Goal: Task Accomplishment & Management: Complete application form

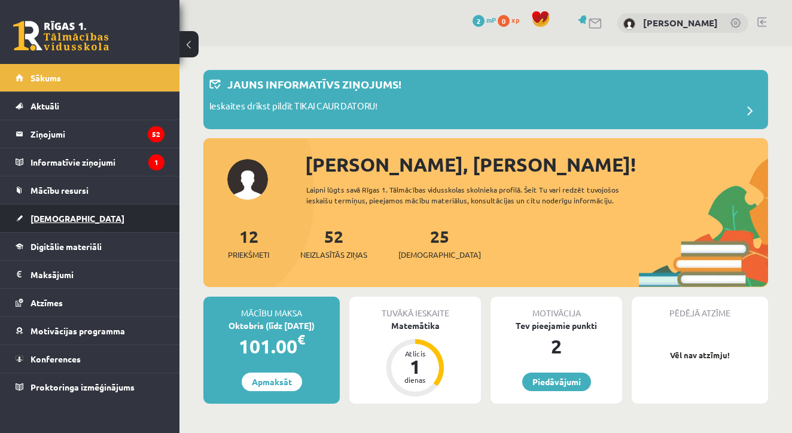
click at [74, 221] on link "[DEMOGRAPHIC_DATA]" at bounding box center [90, 219] width 149 height 28
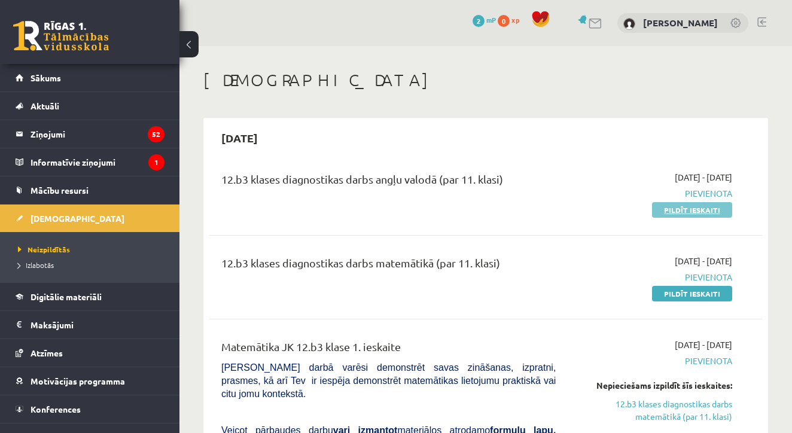
click at [667, 211] on link "Pildīt ieskaiti" at bounding box center [692, 210] width 80 height 16
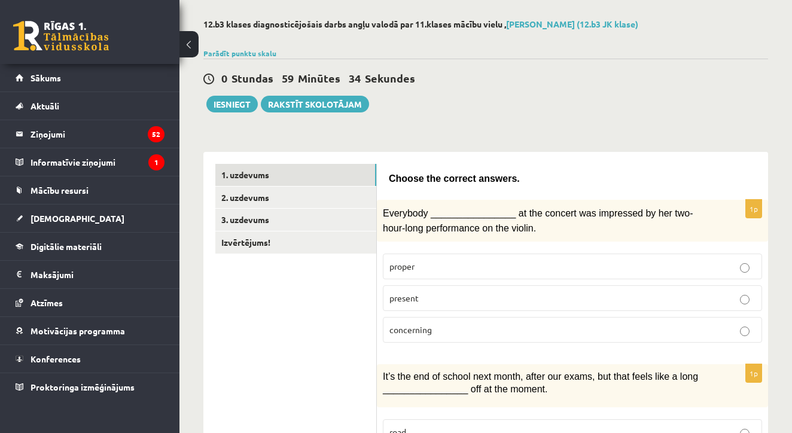
scroll to position [52, 0]
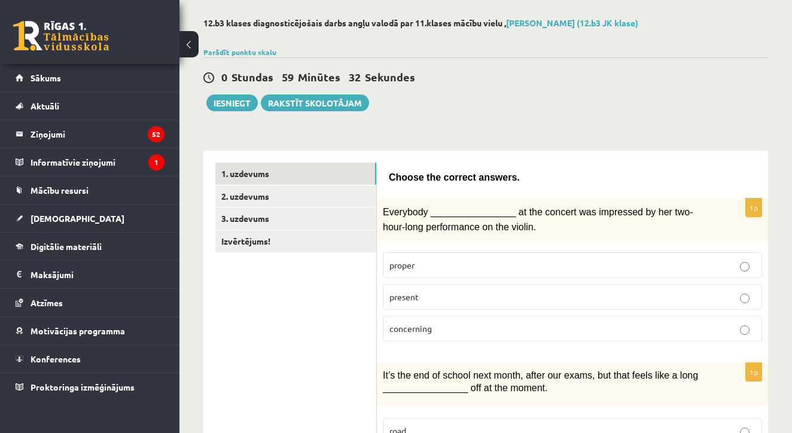
click at [438, 203] on div "Everybody ________________ at the concert was impressed by her two-hour-long pe…" at bounding box center [572, 220] width 391 height 42
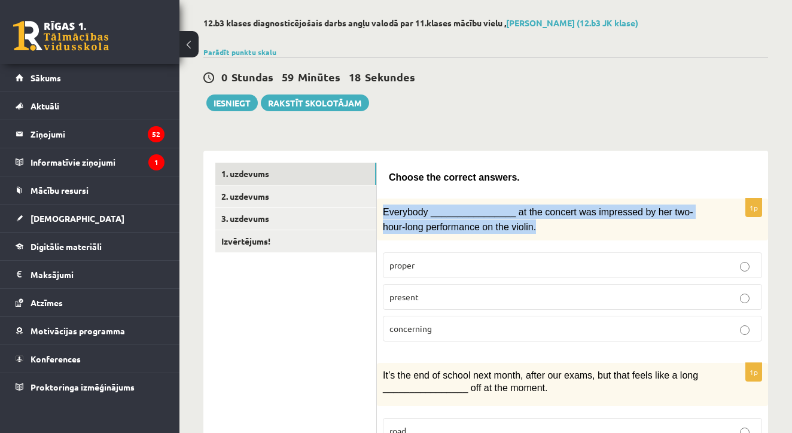
drag, startPoint x: 381, startPoint y: 210, endPoint x: 557, endPoint y: 235, distance: 178.3
click at [557, 235] on div "Everybody ________________ at the concert was impressed by her two-hour-long pe…" at bounding box center [572, 220] width 391 height 42
copy span "Everybody ________________ at the concert was impressed by her two-hour-long pe…"
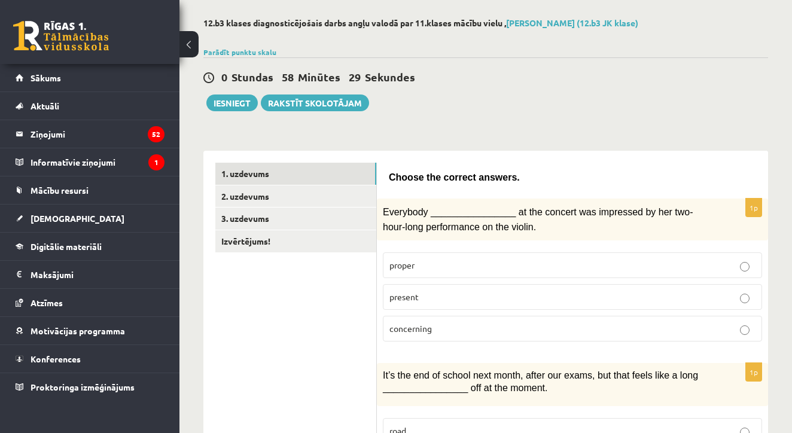
click at [431, 305] on label "present" at bounding box center [572, 297] width 379 height 26
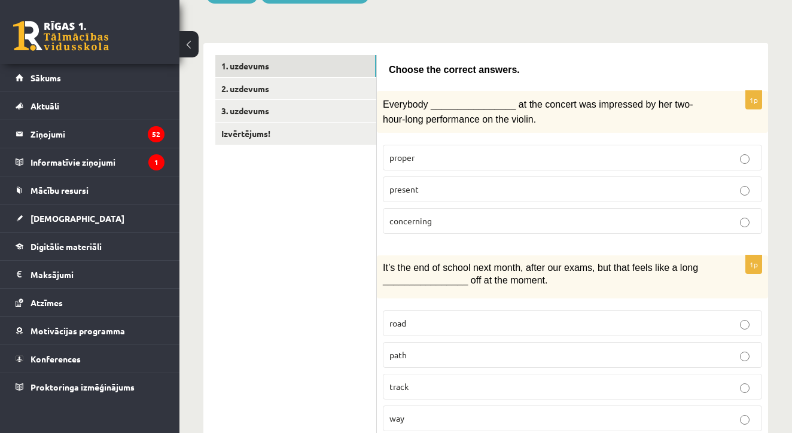
scroll to position [214, 0]
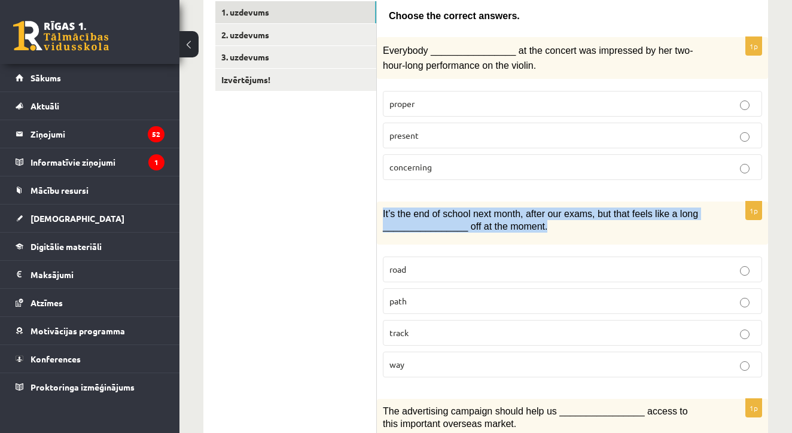
drag, startPoint x: 381, startPoint y: 213, endPoint x: 544, endPoint y: 229, distance: 164.7
click at [544, 229] on div "It’s the end of school next month, after our exams, but that feels like a long …" at bounding box center [572, 223] width 391 height 43
copy span "It’s the end of school next month, after our exams, but that feels like a long …"
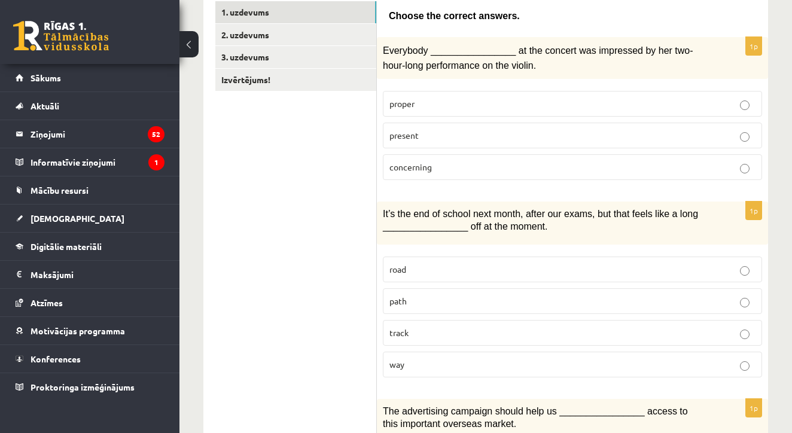
click at [440, 358] on p "way" at bounding box center [573, 364] width 366 height 13
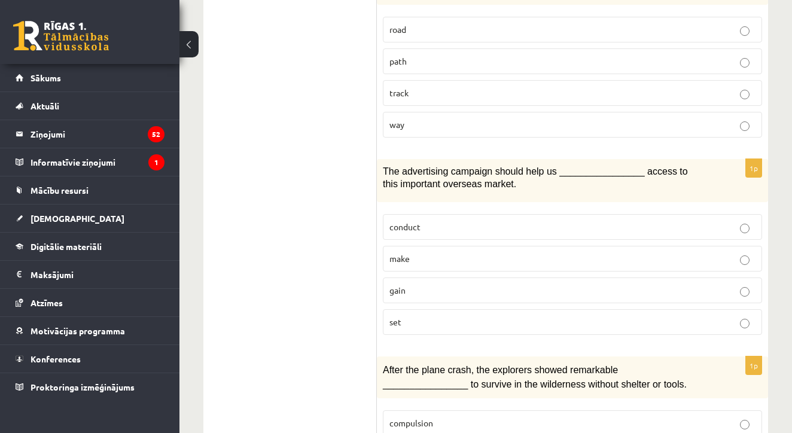
scroll to position [461, 0]
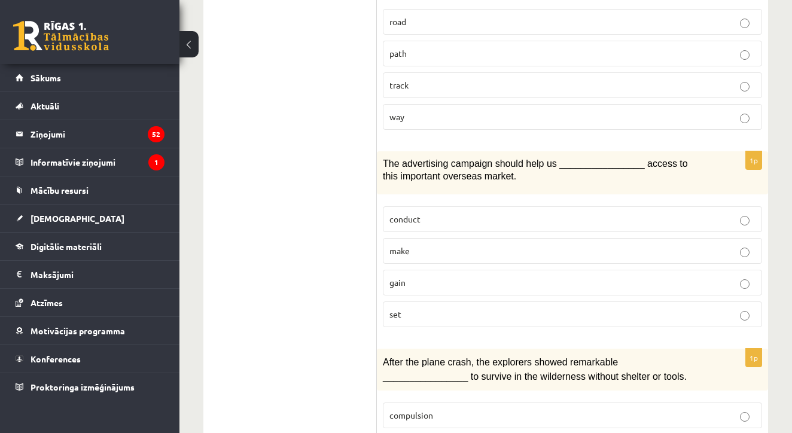
click at [413, 248] on p "make" at bounding box center [573, 251] width 366 height 13
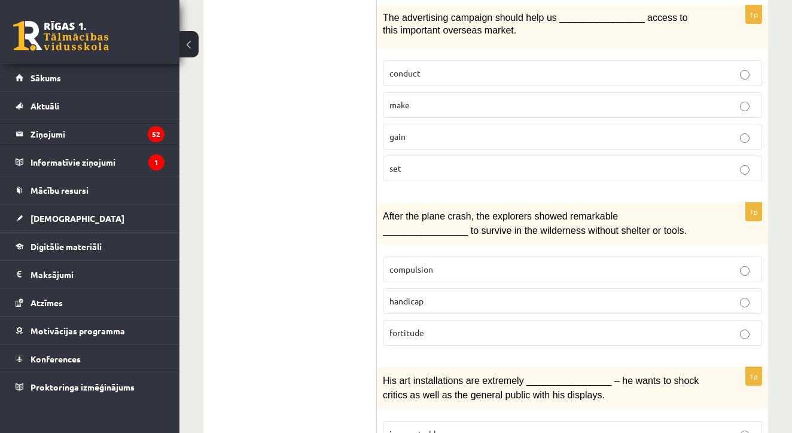
scroll to position [610, 0]
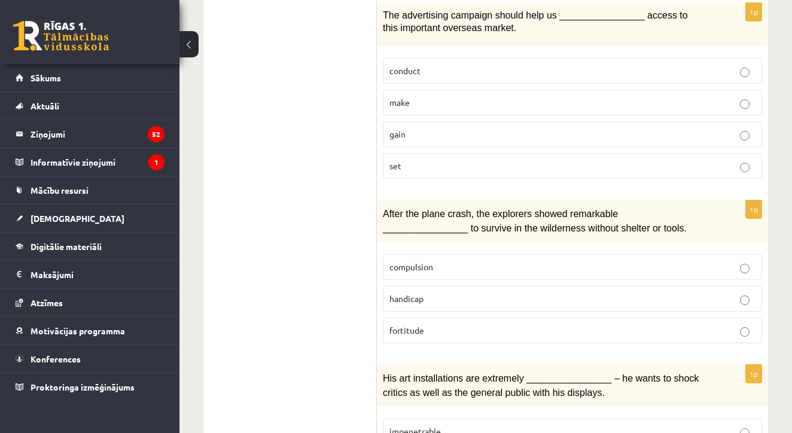
click at [419, 297] on span "handicap" at bounding box center [407, 298] width 34 height 11
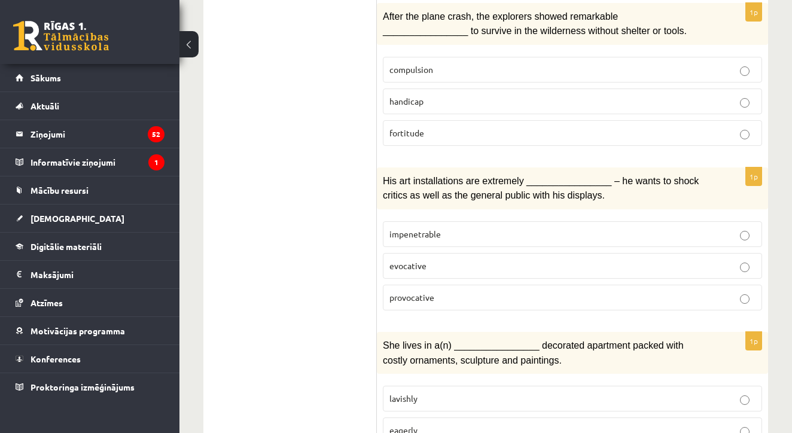
scroll to position [811, 0]
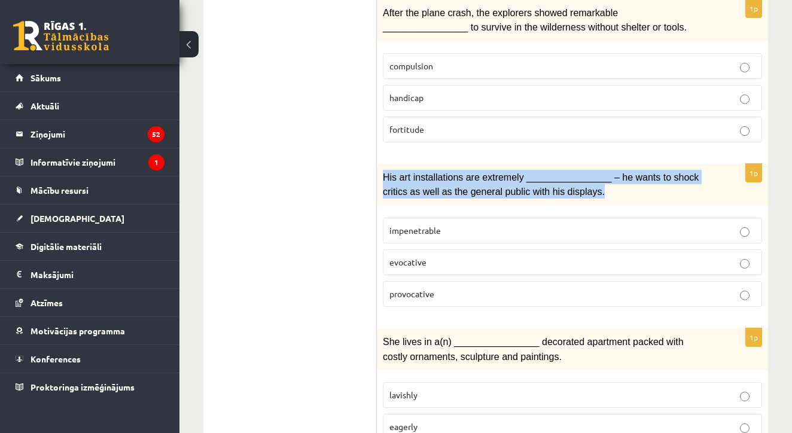
drag, startPoint x: 378, startPoint y: 172, endPoint x: 618, endPoint y: 191, distance: 240.7
click at [618, 191] on div "His art installations are extremely ________________ – he wants to shock critic…" at bounding box center [572, 185] width 391 height 42
copy span "His art installations are extremely ________________ – he wants to shock critic…"
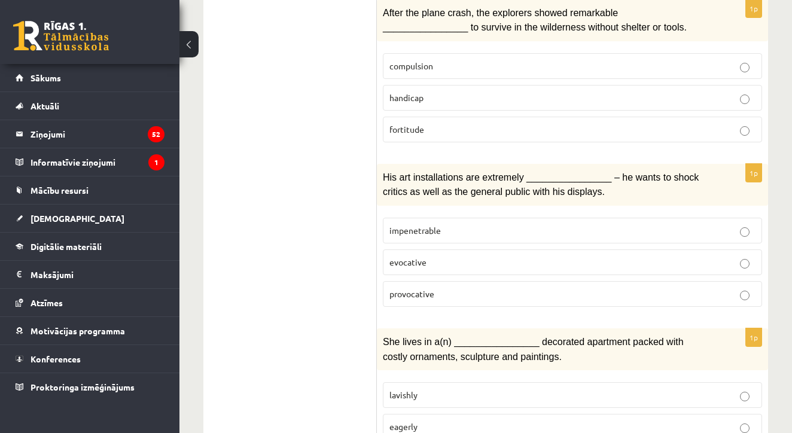
click at [443, 288] on p "provocative" at bounding box center [573, 294] width 366 height 13
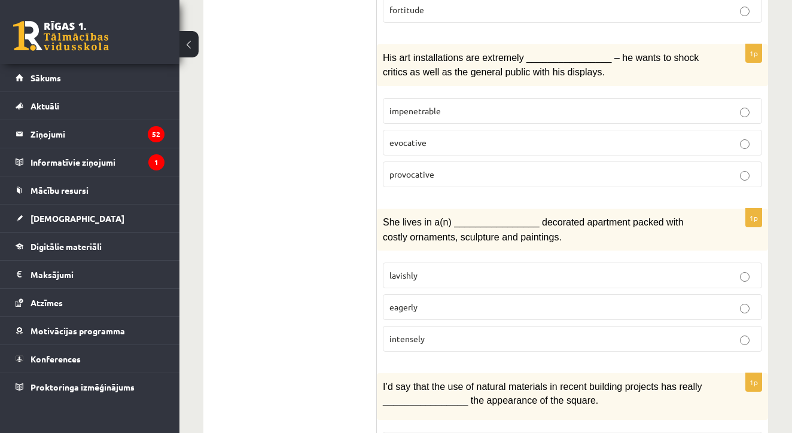
scroll to position [930, 0]
click at [427, 269] on p "lavishly" at bounding box center [573, 275] width 366 height 13
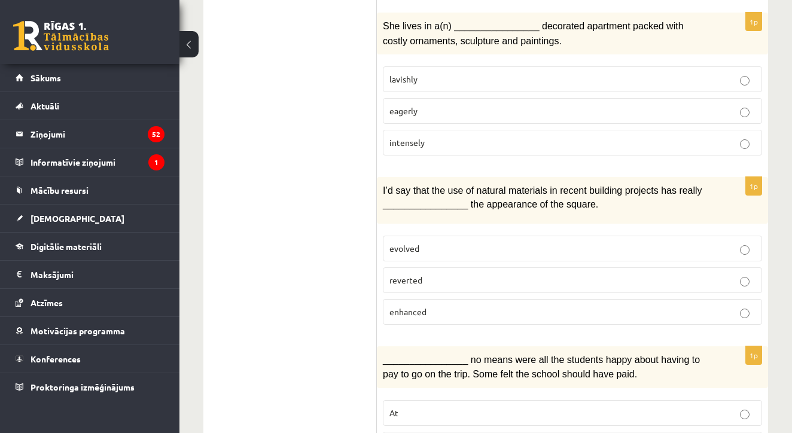
scroll to position [1128, 0]
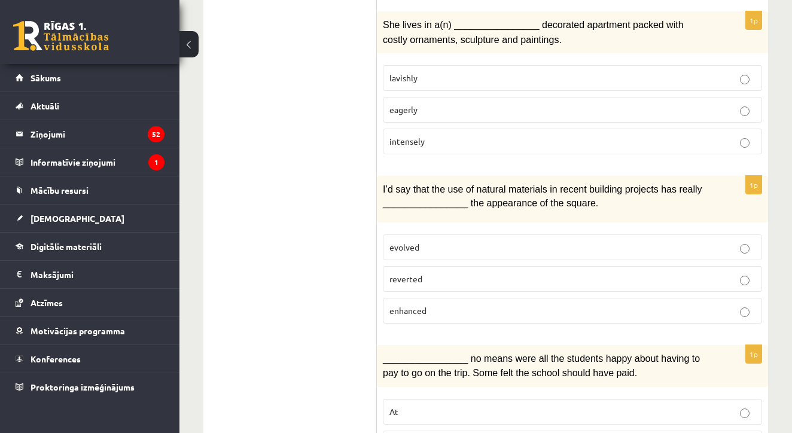
click at [427, 305] on p "enhanced" at bounding box center [573, 311] width 366 height 13
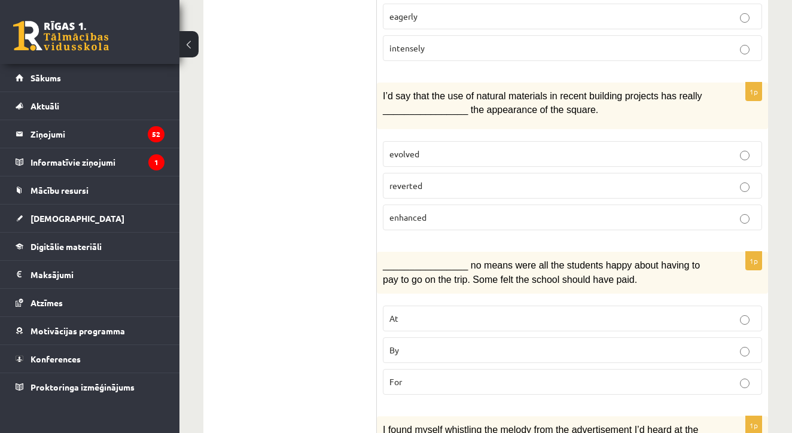
scroll to position [1233, 0]
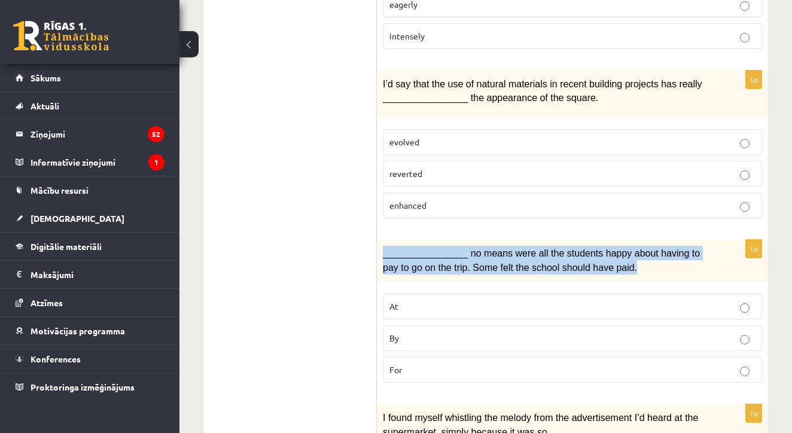
drag, startPoint x: 378, startPoint y: 242, endPoint x: 663, endPoint y: 263, distance: 285.6
click at [663, 263] on div "________________ no means were all the students happy about having to pay to go…" at bounding box center [572, 261] width 391 height 42
copy span "________________ no means were all the students happy about having to pay to go…"
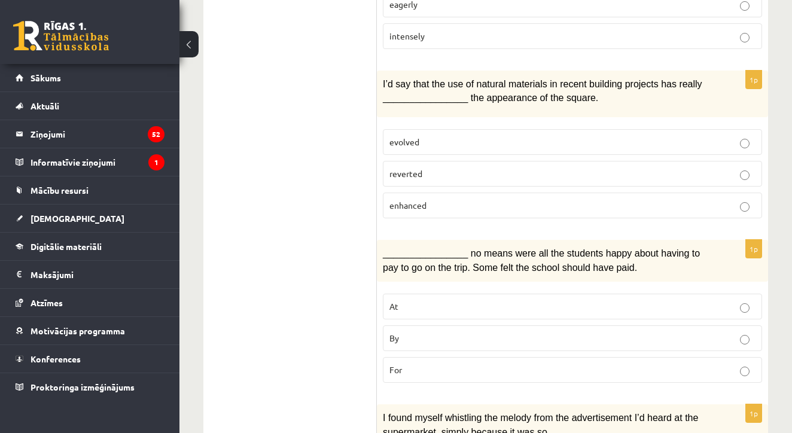
click at [494, 332] on p "By" at bounding box center [573, 338] width 366 height 13
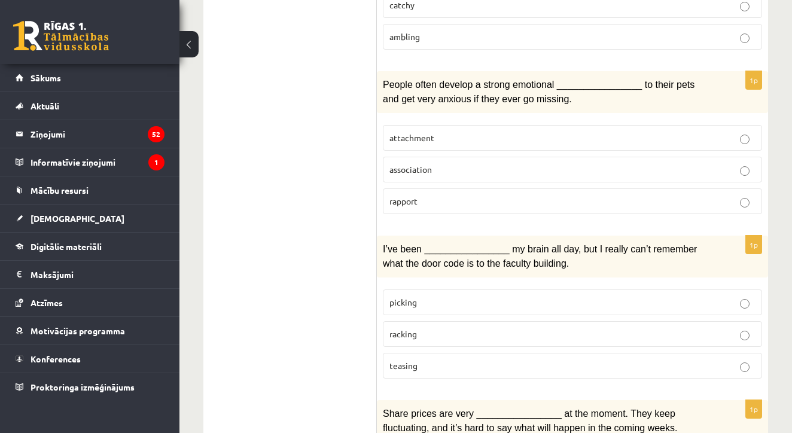
scroll to position [1727, 0]
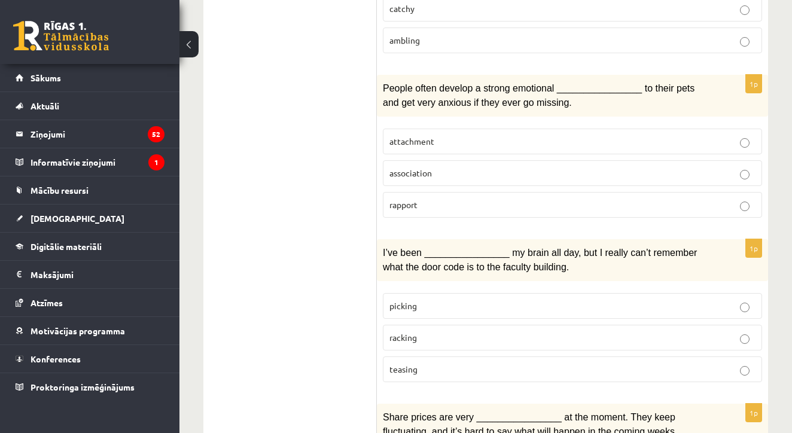
click at [419, 136] on span "attachment" at bounding box center [412, 141] width 45 height 11
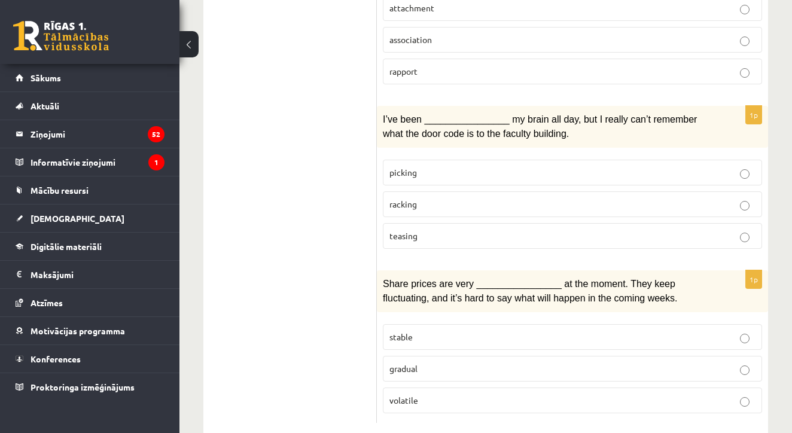
scroll to position [1857, 0]
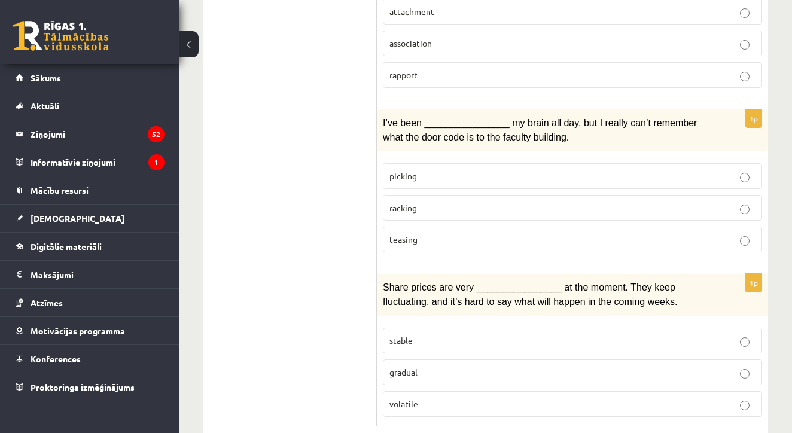
click at [415, 171] on span "picking" at bounding box center [404, 176] width 28 height 11
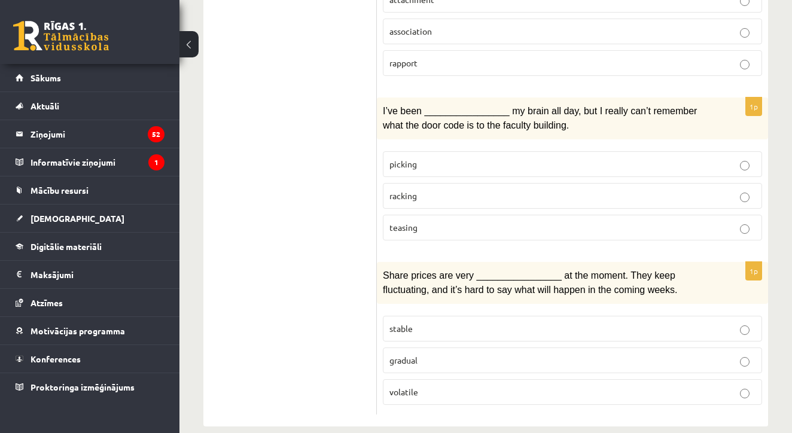
scroll to position [1869, 0]
click at [423, 323] on p "stable" at bounding box center [573, 329] width 366 height 13
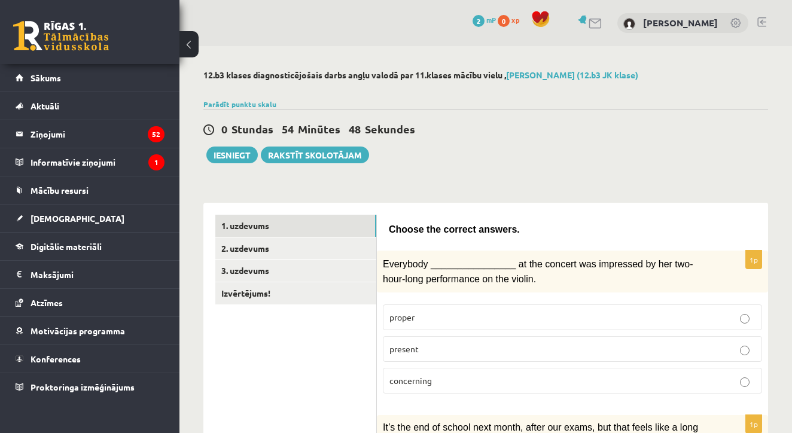
scroll to position [0, 0]
click at [224, 153] on button "Iesniegt" at bounding box center [231, 155] width 51 height 17
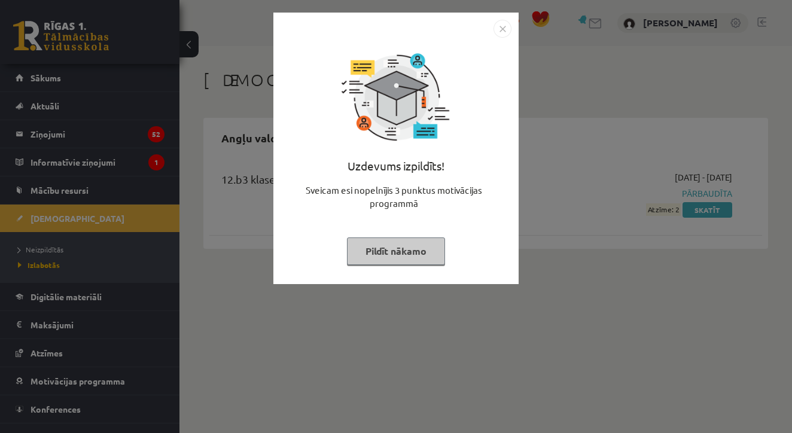
click at [415, 255] on button "Pildīt nākamo" at bounding box center [396, 252] width 98 height 28
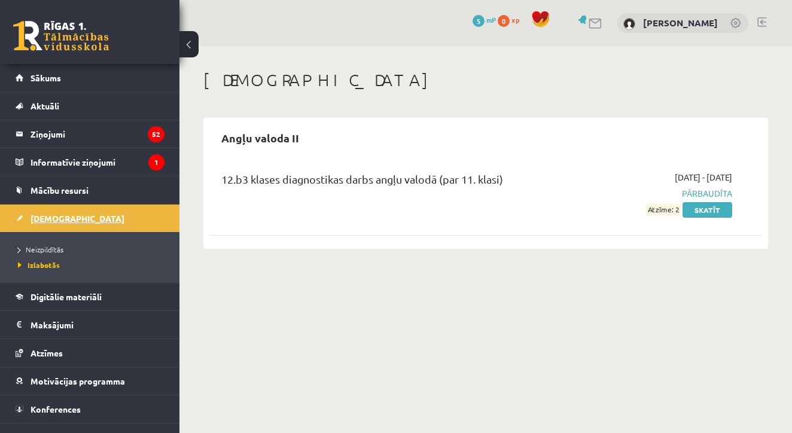
click at [58, 215] on span "[DEMOGRAPHIC_DATA]" at bounding box center [78, 218] width 94 height 11
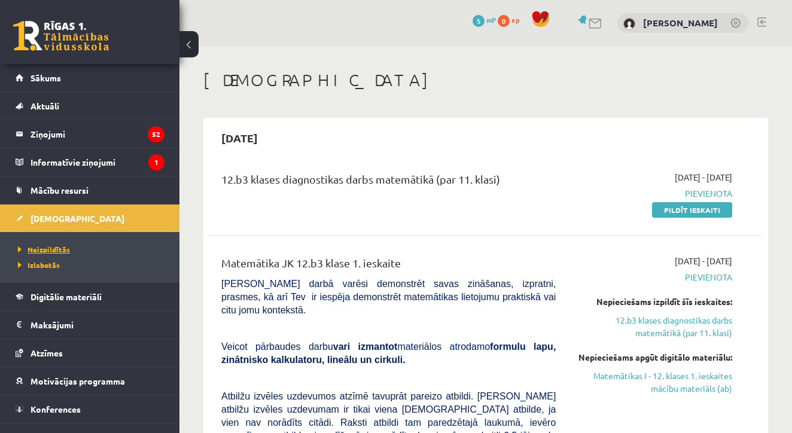
click at [59, 247] on span "Neizpildītās" at bounding box center [44, 250] width 52 height 10
click at [44, 266] on span "Izlabotās" at bounding box center [36, 265] width 36 height 10
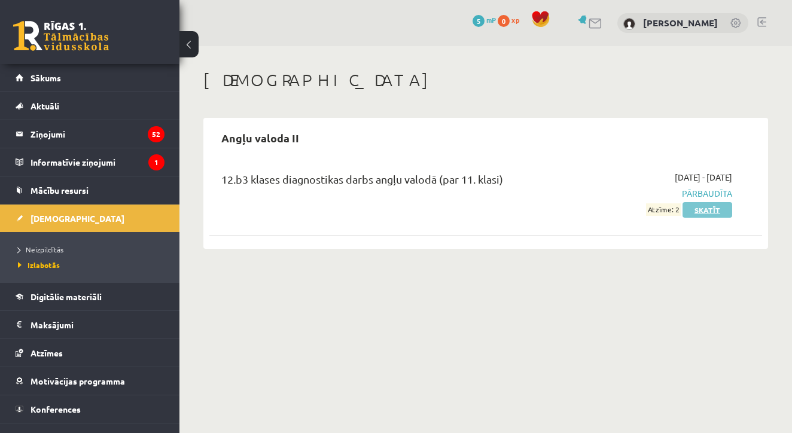
click at [690, 211] on link "Skatīt" at bounding box center [708, 210] width 50 height 16
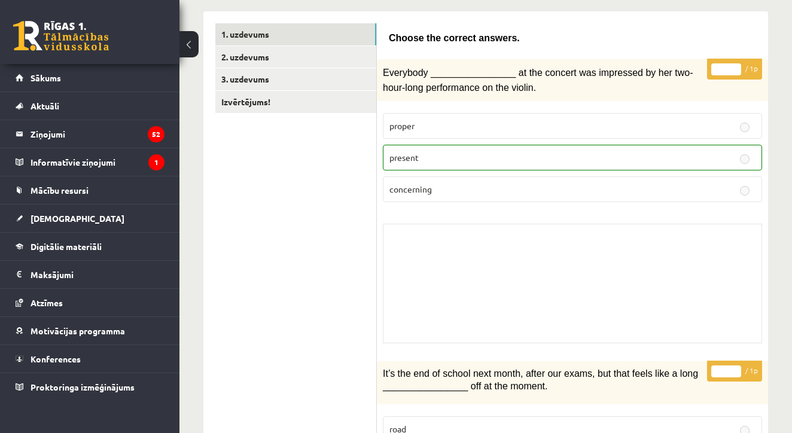
scroll to position [174, 0]
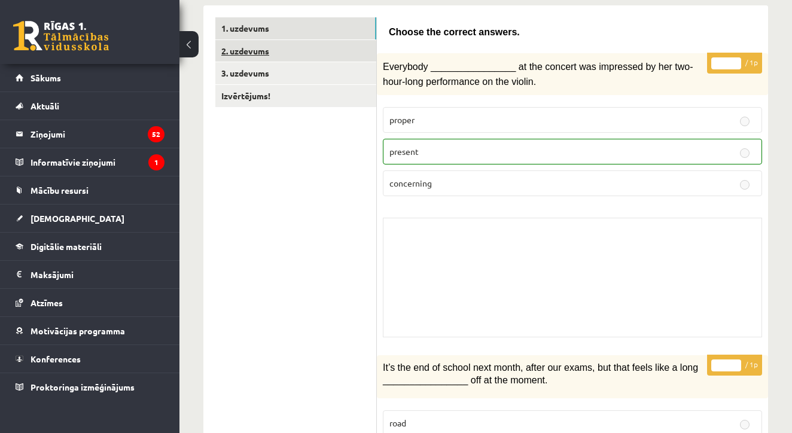
click at [267, 47] on link "2. uzdevums" at bounding box center [295, 51] width 161 height 22
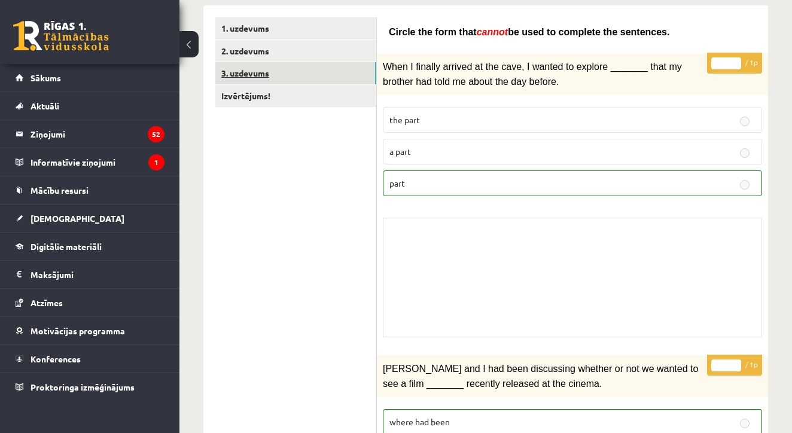
click at [266, 71] on link "3. uzdevums" at bounding box center [295, 73] width 161 height 22
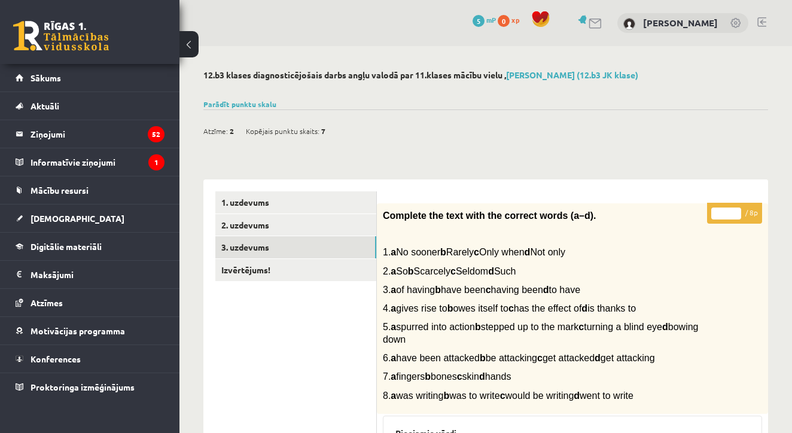
scroll to position [0, 0]
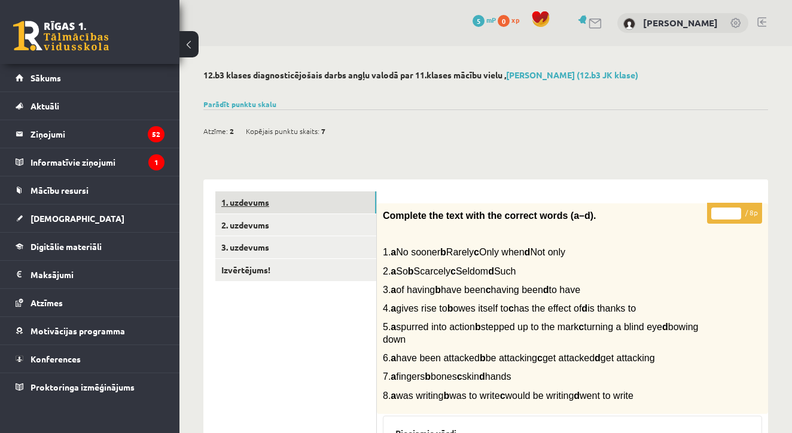
click at [273, 203] on link "1. uzdevums" at bounding box center [295, 202] width 161 height 22
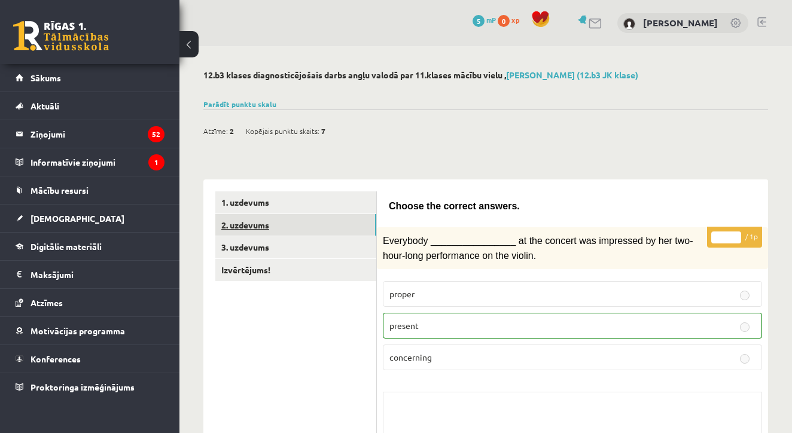
click at [260, 220] on link "2. uzdevums" at bounding box center [295, 225] width 161 height 22
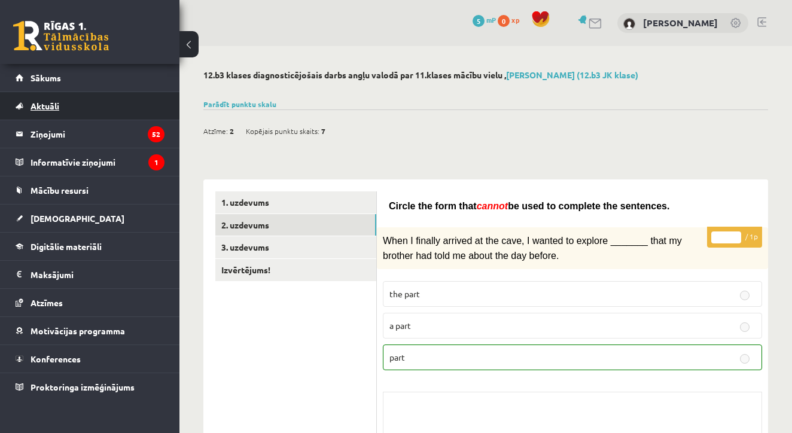
click at [63, 117] on link "Aktuāli" at bounding box center [90, 106] width 149 height 28
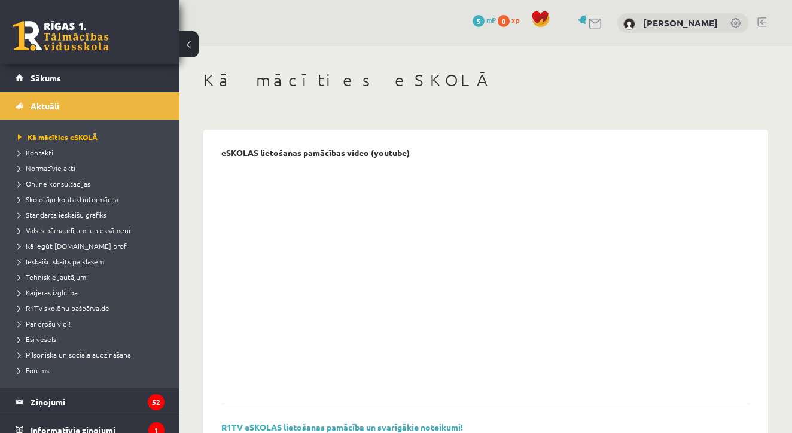
click at [16, 140] on ul "Kā mācīties eSKOLĀ Kontakti Normatīvie akti Online konsultācijas Skolotāju kont…" at bounding box center [89, 254] width 179 height 268
click at [29, 84] on link "Sākums" at bounding box center [90, 78] width 149 height 28
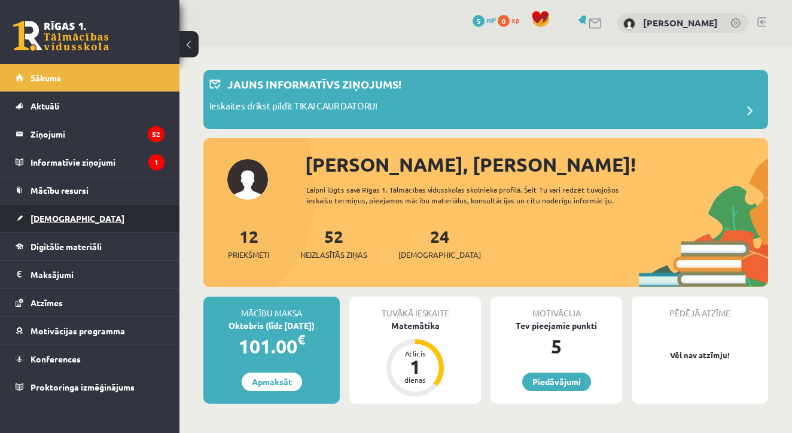
click at [39, 220] on span "[DEMOGRAPHIC_DATA]" at bounding box center [78, 218] width 94 height 11
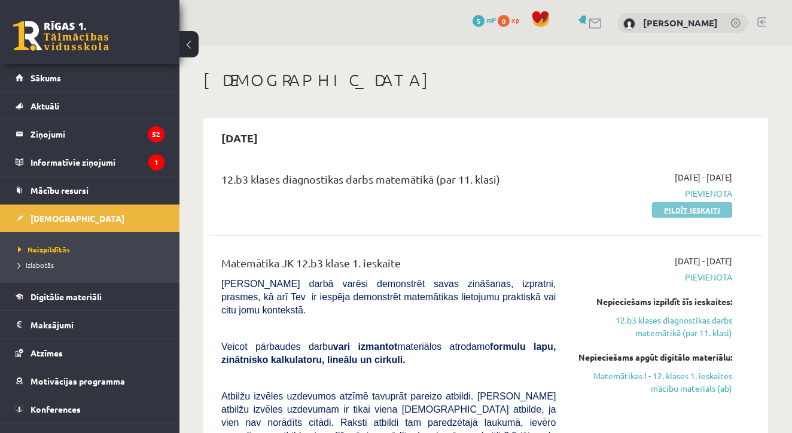
click at [677, 209] on link "Pildīt ieskaiti" at bounding box center [692, 210] width 80 height 16
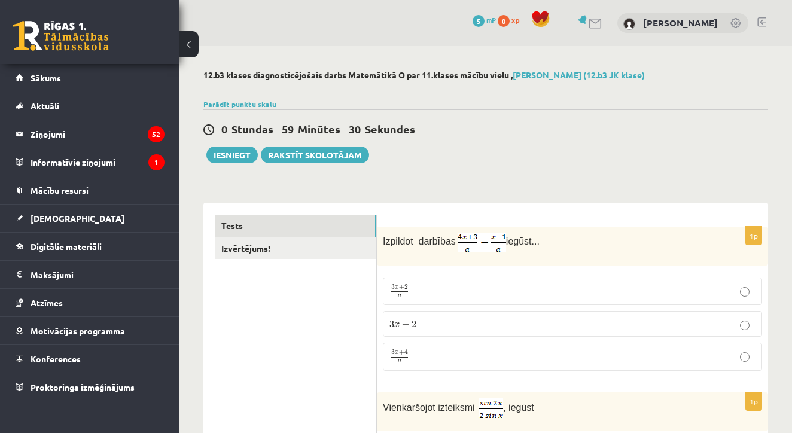
drag, startPoint x: 379, startPoint y: 241, endPoint x: 553, endPoint y: 247, distance: 174.2
click at [555, 248] on div "Izpildot darbības iegūst..." at bounding box center [572, 246] width 391 height 39
copy p "Izpildot darbības iegūst..."
drag, startPoint x: 464, startPoint y: 239, endPoint x: 507, endPoint y: 240, distance: 43.1
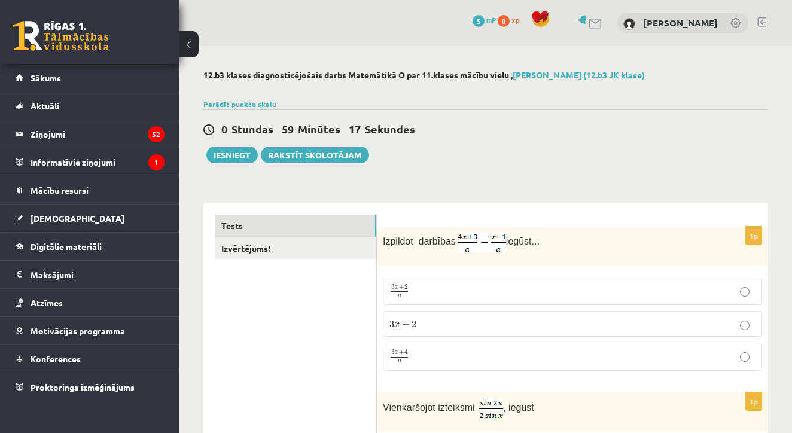
click at [507, 240] on p "Izpildot darbības iegūst..." at bounding box center [542, 243] width 319 height 20
copy p "Izpildot darbības"
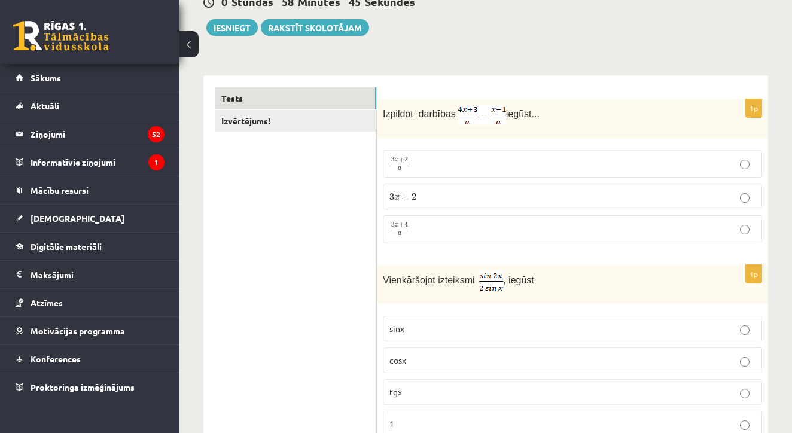
scroll to position [129, 0]
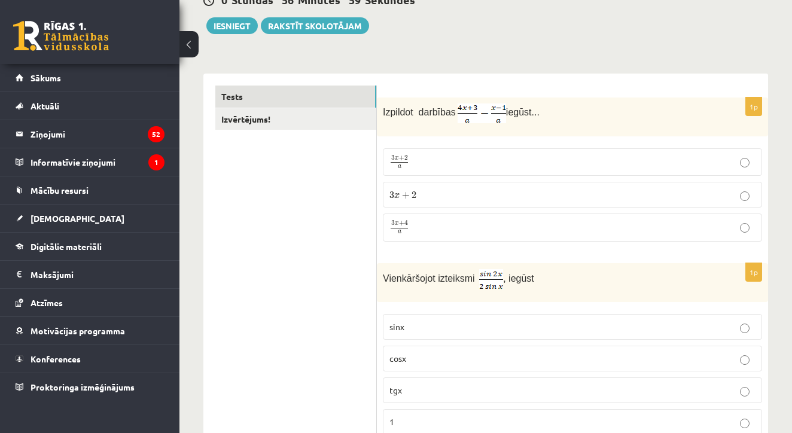
click at [401, 168] on span "a" at bounding box center [400, 167] width 4 height 4
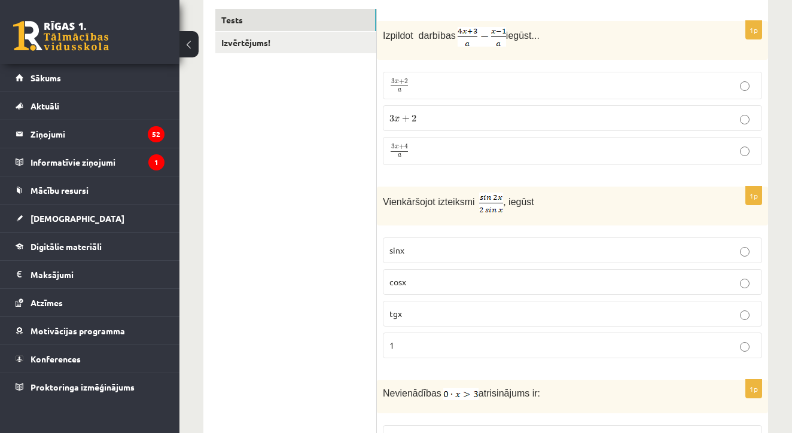
scroll to position [207, 0]
click at [398, 281] on span "cosx" at bounding box center [398, 280] width 17 height 11
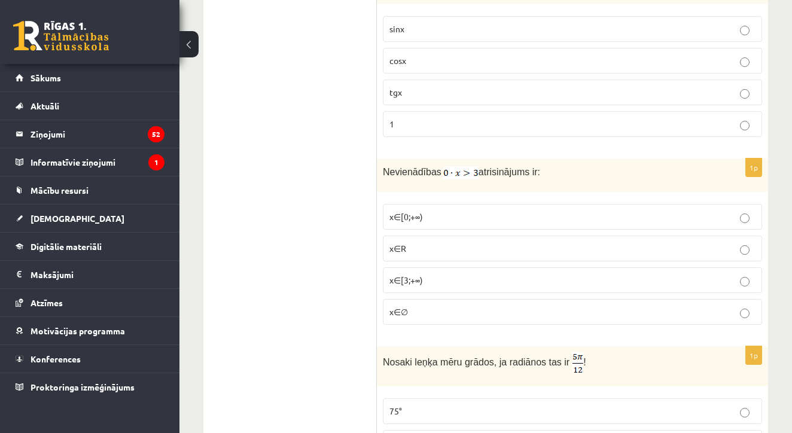
scroll to position [428, 0]
click at [438, 324] on label "x∈∅" at bounding box center [572, 312] width 379 height 26
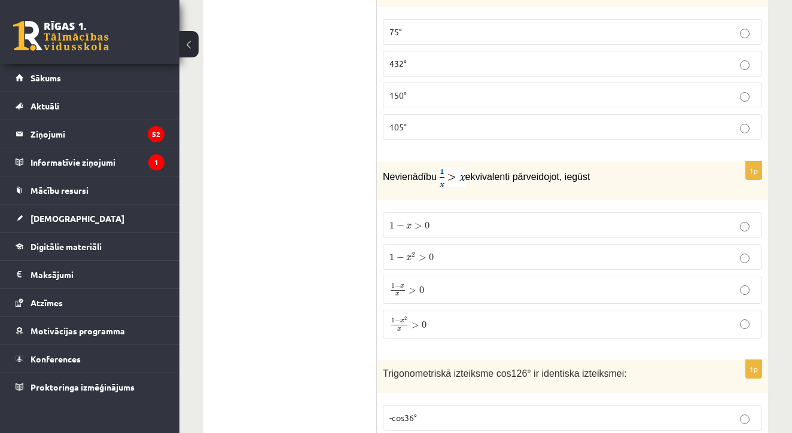
scroll to position [807, 0]
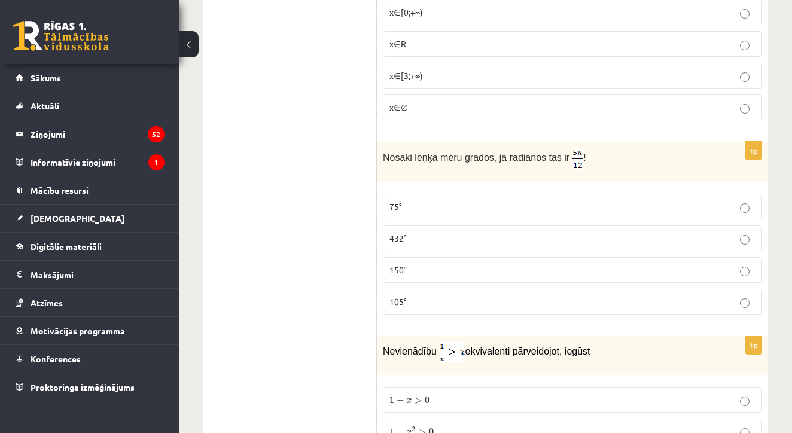
scroll to position [629, 0]
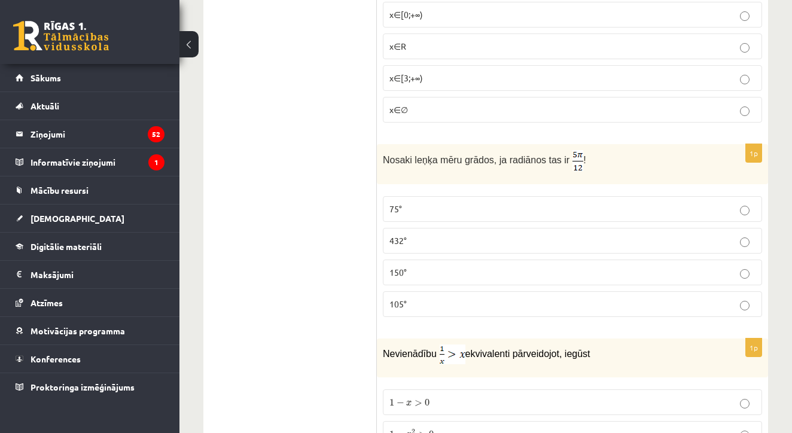
drag, startPoint x: 572, startPoint y: 157, endPoint x: 610, endPoint y: 182, distance: 45.3
click at [610, 182] on div "Nosaki leņķa mēru grādos, ja radiānos tas ir !" at bounding box center [572, 164] width 391 height 40
drag, startPoint x: 573, startPoint y: 152, endPoint x: 600, endPoint y: 168, distance: 31.4
click at [600, 168] on p "Nosaki leņķa mēru grādos, ja radiānos tas ir !" at bounding box center [542, 160] width 319 height 21
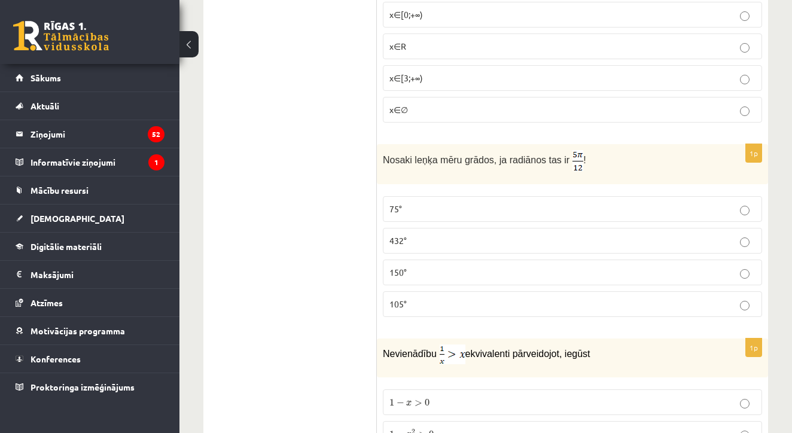
copy p "Nosaki leņķa mēru grādos, ja radiānos tas ir !"
click at [406, 205] on p "75°" at bounding box center [573, 209] width 366 height 13
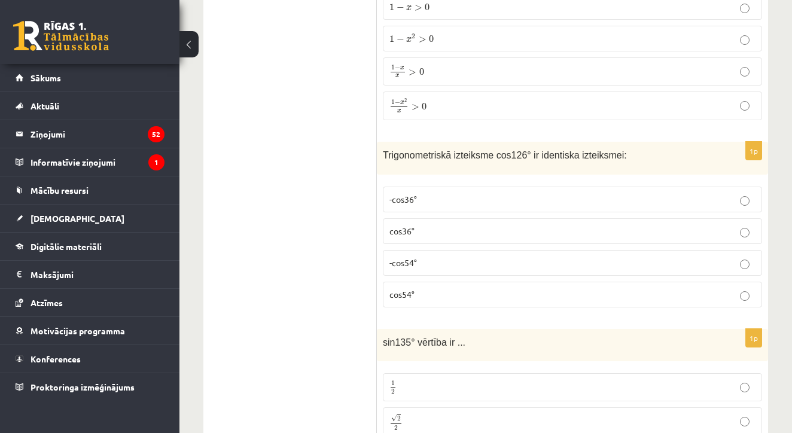
scroll to position [1020, 0]
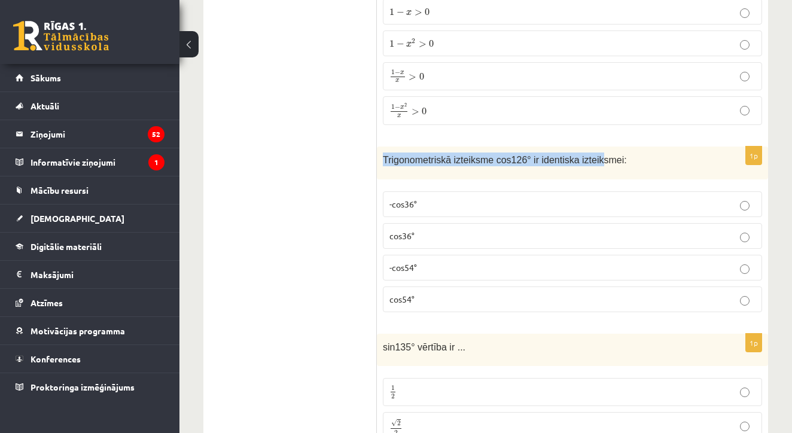
drag, startPoint x: 379, startPoint y: 163, endPoint x: 606, endPoint y: 153, distance: 227.6
click at [606, 153] on div "Trigonometriskā izteiksme cos126° ir identiska izteiksmei:" at bounding box center [572, 163] width 391 height 33
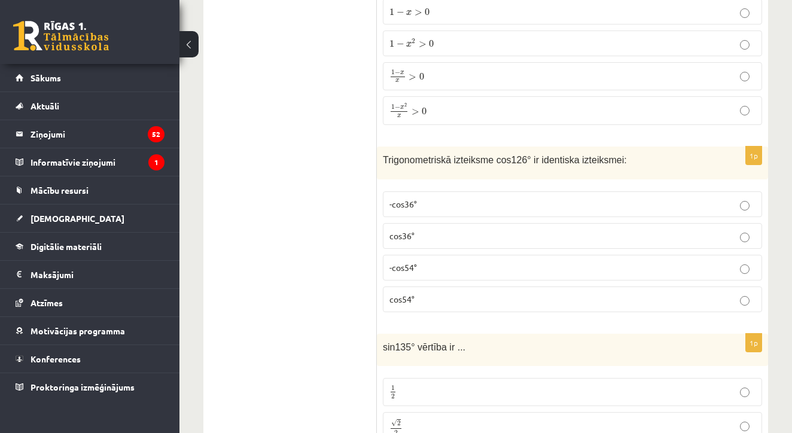
click at [650, 161] on p "Trigonometriskā izteiksme cos126° ir identiska izteiksmei:" at bounding box center [542, 160] width 319 height 14
drag, startPoint x: 650, startPoint y: 161, endPoint x: 542, endPoint y: 159, distance: 107.7
click at [541, 160] on p "Trigonometriskā izteiksme cos126° ir identiska izteiksmei:" at bounding box center [542, 160] width 319 height 14
click at [608, 155] on span "Trigonometriskā izteiksme cos126° ir identiska izteiksmei:" at bounding box center [505, 160] width 244 height 10
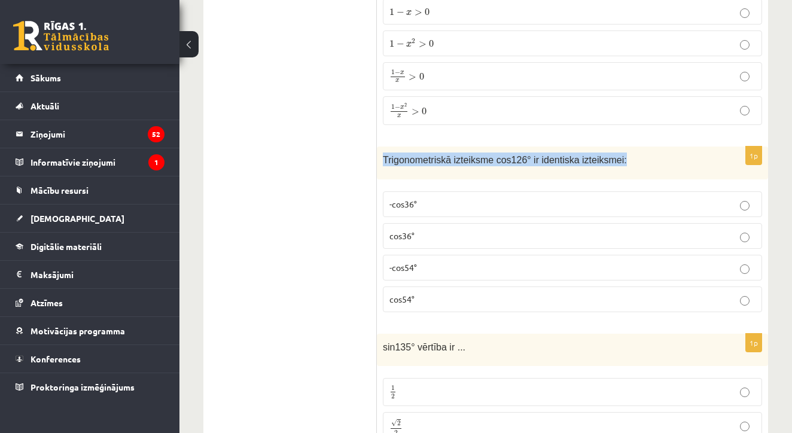
drag, startPoint x: 632, startPoint y: 155, endPoint x: 390, endPoint y: 148, distance: 243.0
click at [390, 148] on div "Trigonometriskā izteiksme cos126° ir identiska izteiksmei:" at bounding box center [572, 163] width 391 height 33
copy span "Trigonometriskā izteiksme cos126° ir identiska izteiksmei:"
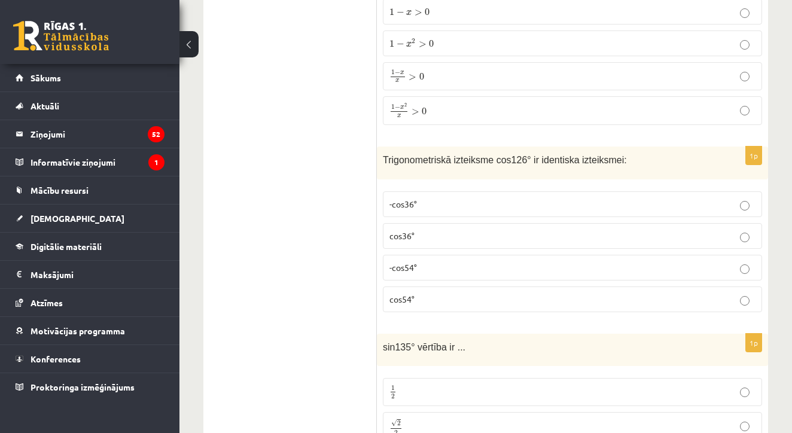
click at [519, 1] on label "1 − x > 0 1 − x > 0" at bounding box center [572, 12] width 379 height 26
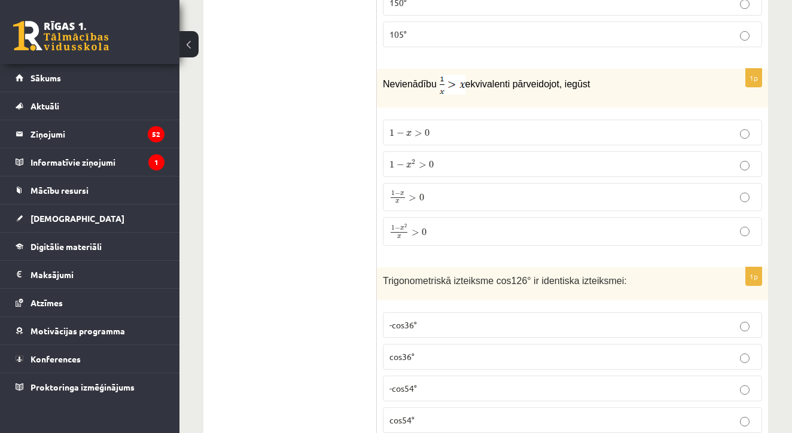
scroll to position [897, 0]
click at [541, 11] on label "150°" at bounding box center [572, 5] width 379 height 26
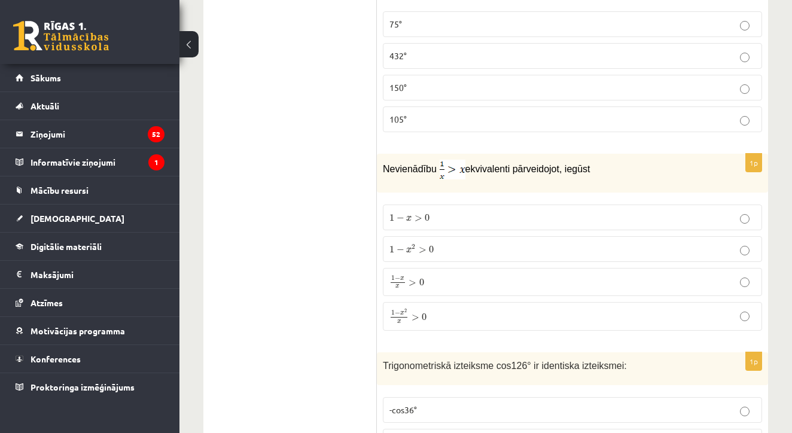
scroll to position [777, 0]
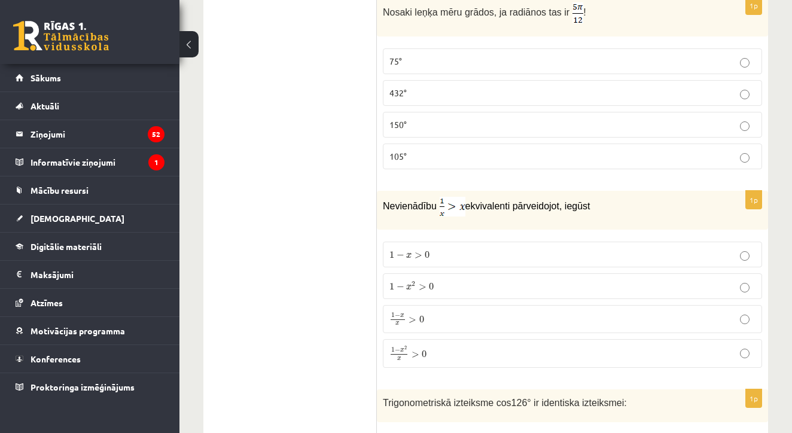
click at [480, 59] on p "75°" at bounding box center [573, 61] width 366 height 13
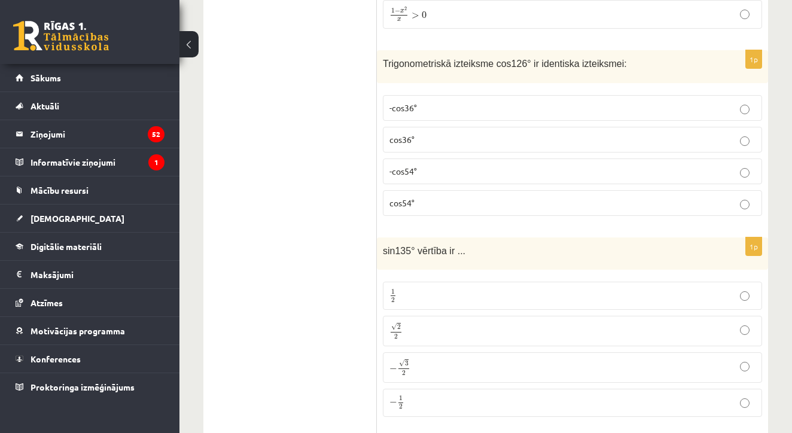
scroll to position [1100, 0]
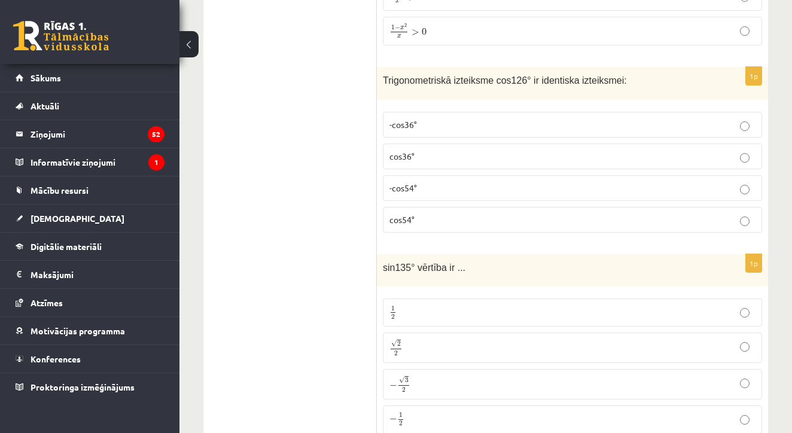
click at [398, 183] on span "-cos54°" at bounding box center [404, 187] width 28 height 11
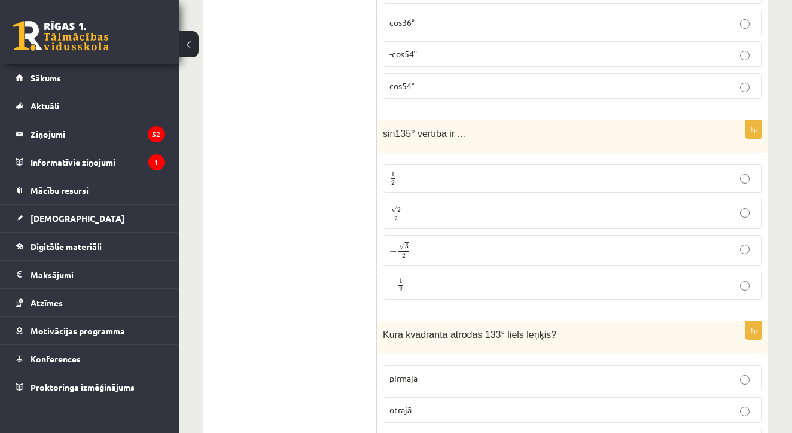
scroll to position [1235, 0]
drag, startPoint x: 514, startPoint y: 126, endPoint x: 392, endPoint y: 120, distance: 122.2
click at [392, 121] on div "sin135° vērtība ir ..." at bounding box center [572, 135] width 391 height 33
copy span "sin135° vērtība ir ..."
click at [414, 216] on p "√ 2 2 2 2" at bounding box center [573, 212] width 366 height 17
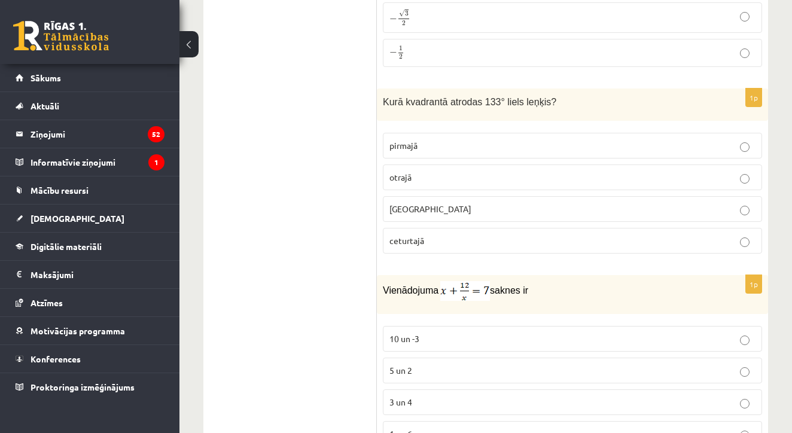
scroll to position [1466, 0]
drag, startPoint x: 558, startPoint y: 96, endPoint x: 390, endPoint y: 92, distance: 168.2
click at [390, 92] on div "Kurā kvadrantā atrodas 133° liels leņķis?" at bounding box center [572, 105] width 391 height 33
copy span "Kurā kvadrantā atrodas 133° liels leņķis?"
click at [418, 172] on p "otrajā" at bounding box center [573, 178] width 366 height 13
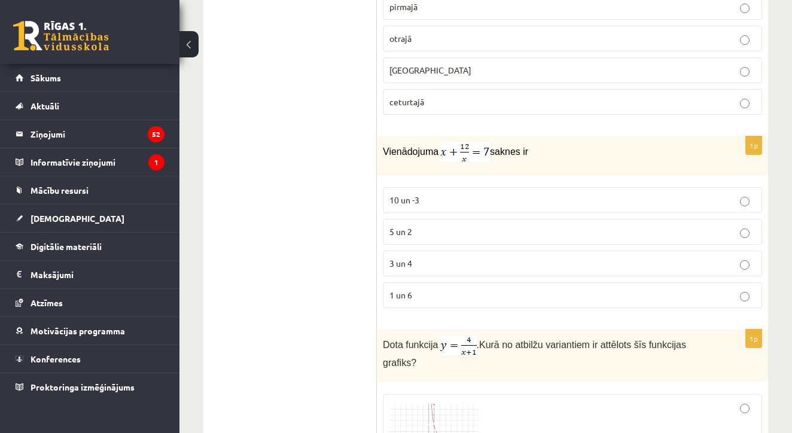
scroll to position [1582, 0]
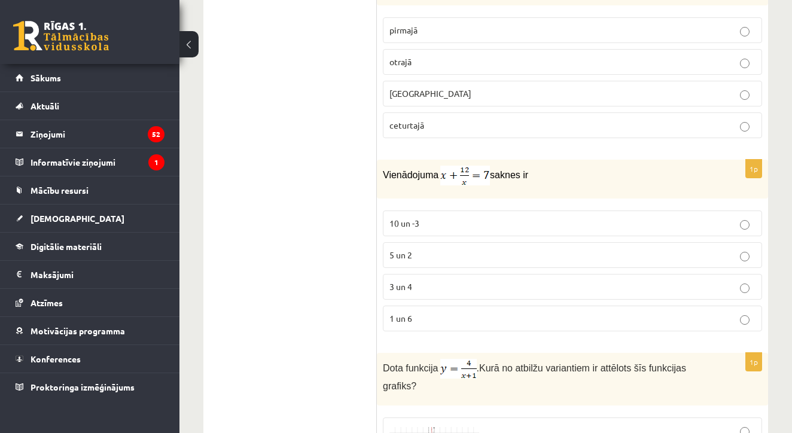
click at [434, 291] on p "3 un 4" at bounding box center [573, 287] width 366 height 13
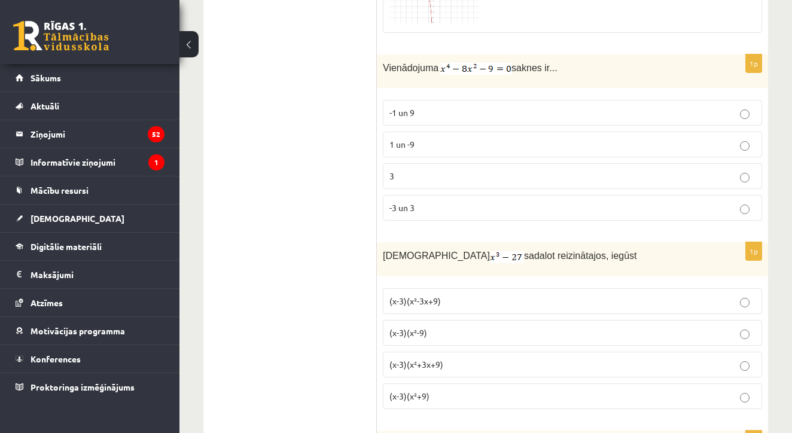
scroll to position [2417, 0]
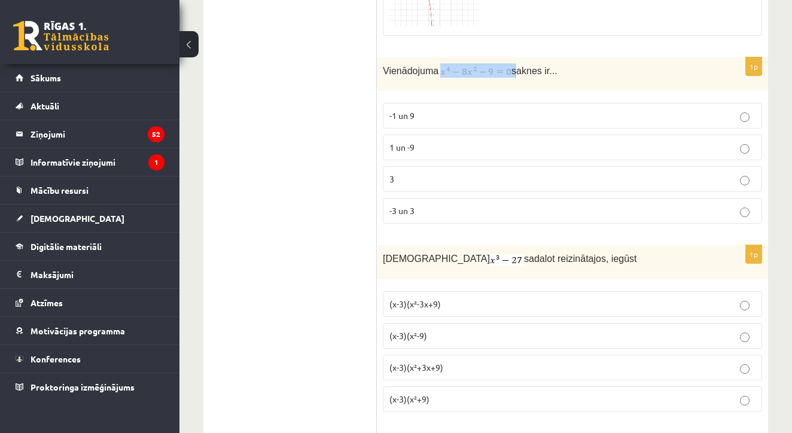
drag, startPoint x: 516, startPoint y: 70, endPoint x: 448, endPoint y: 66, distance: 68.3
click at [448, 66] on p "Vienādojuma saknes ir..." at bounding box center [542, 70] width 319 height 14
copy p
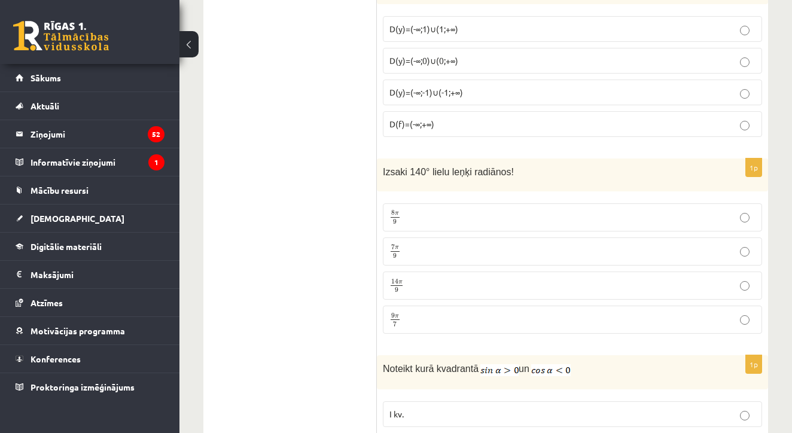
scroll to position [5436, 0]
drag, startPoint x: 515, startPoint y: 166, endPoint x: 343, endPoint y: 170, distance: 171.8
click at [451, 171] on span "Izsaki 140° lielu leņķi radiānos!" at bounding box center [448, 171] width 131 height 10
drag, startPoint x: 513, startPoint y: 164, endPoint x: 380, endPoint y: 167, distance: 132.9
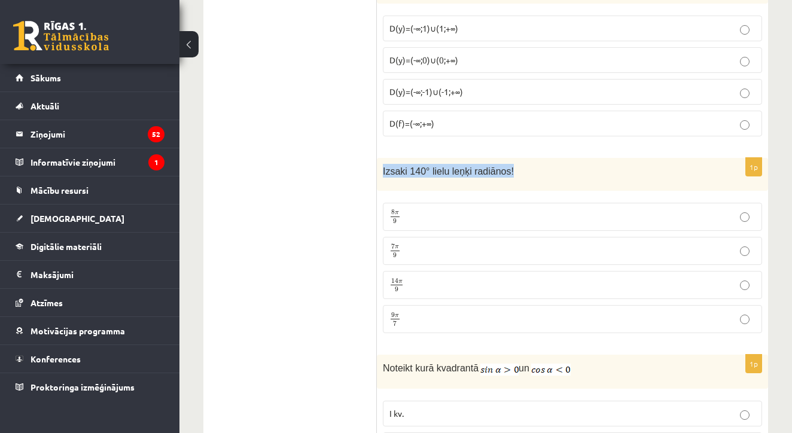
click at [380, 167] on div "Izsaki 140° lielu leņķi radiānos!" at bounding box center [572, 174] width 391 height 33
copy span "Izsaki 140° lielu leņķi radiānos!"
click at [411, 251] on p "7 π 9 7 π 9" at bounding box center [573, 251] width 366 height 15
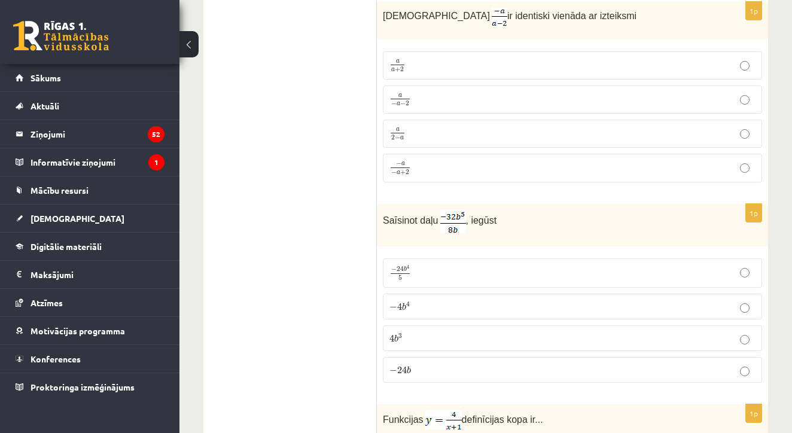
scroll to position [4994, 0]
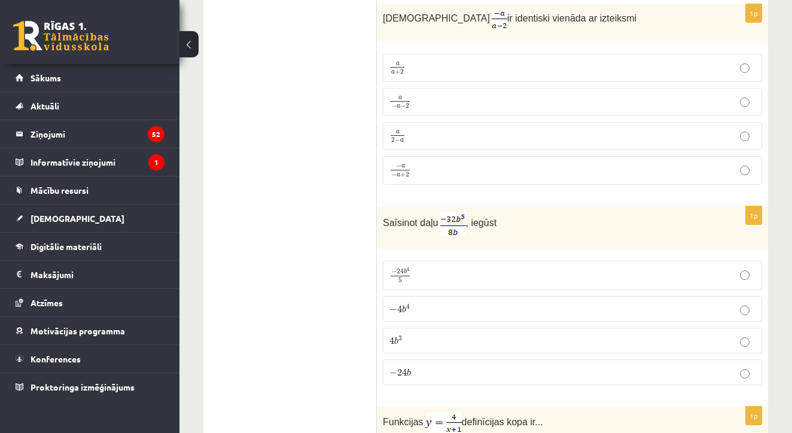
click at [462, 139] on label "a 2 − a a 2 − a" at bounding box center [572, 136] width 379 height 28
click at [458, 261] on label "− 24 b 4 5 − 24 b 4 5" at bounding box center [572, 276] width 379 height 30
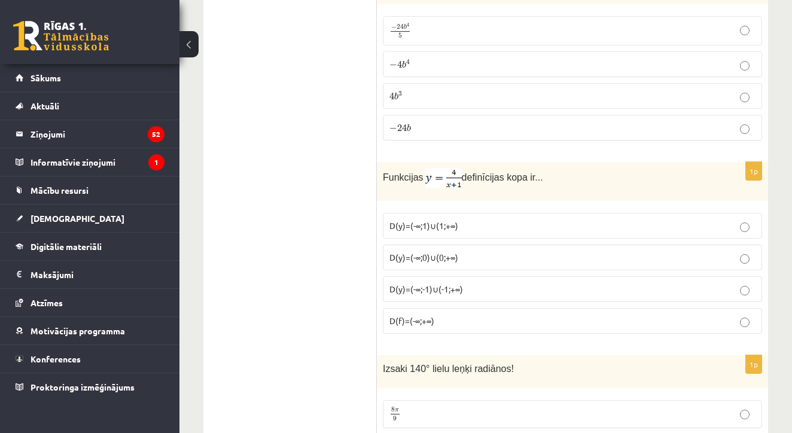
scroll to position [5240, 0]
click at [464, 292] on label "D(y)=(-∞;-1)∪(-1;+∞)" at bounding box center [572, 288] width 379 height 26
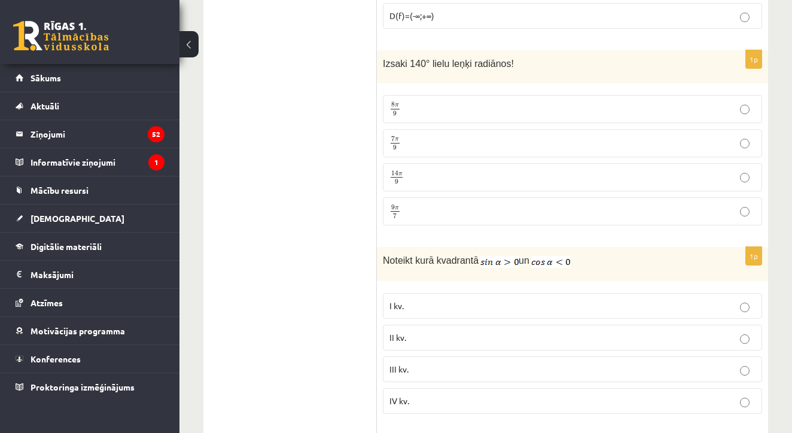
scroll to position [5544, 0]
click at [437, 331] on p "II kv." at bounding box center [573, 337] width 366 height 13
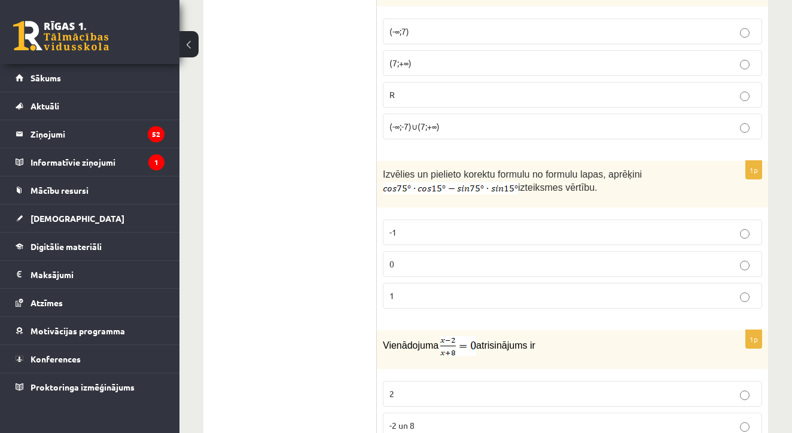
scroll to position [3677, 0]
click at [438, 265] on p "0" at bounding box center [573, 264] width 366 height 13
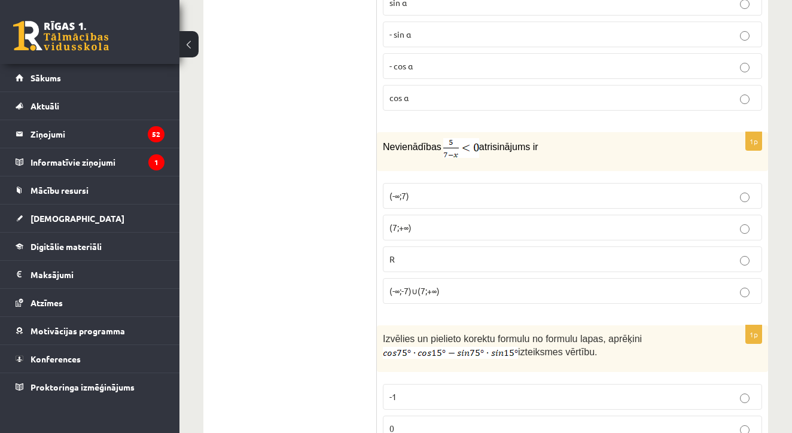
scroll to position [3491, 0]
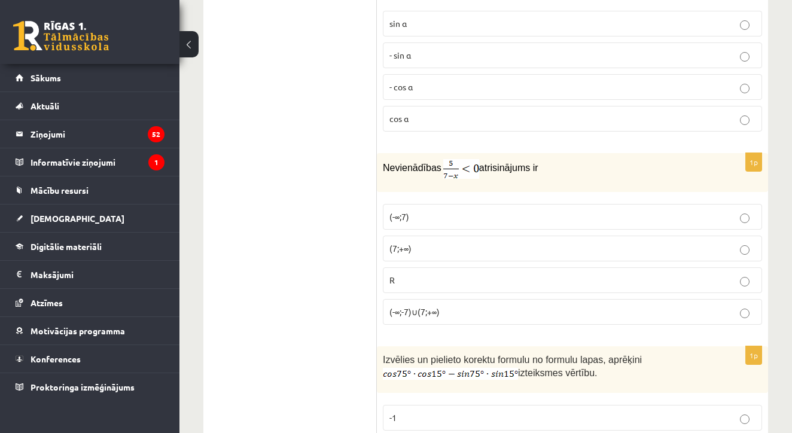
click at [435, 254] on label "(7;+∞)" at bounding box center [572, 249] width 379 height 26
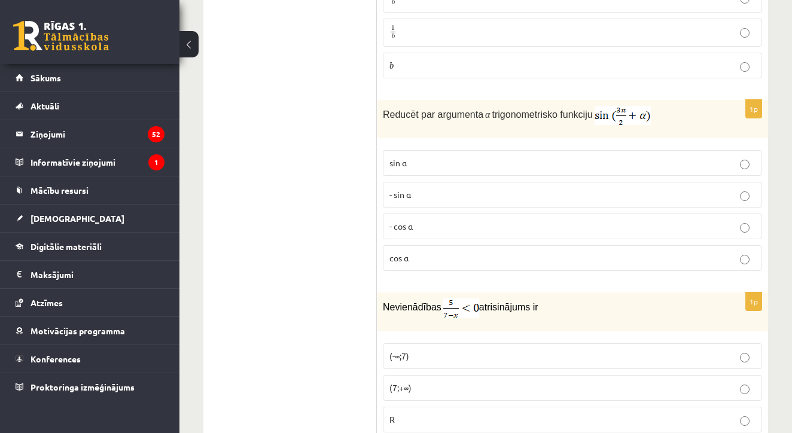
scroll to position [3351, 0]
click at [420, 261] on p "cos⁡ α" at bounding box center [573, 258] width 366 height 13
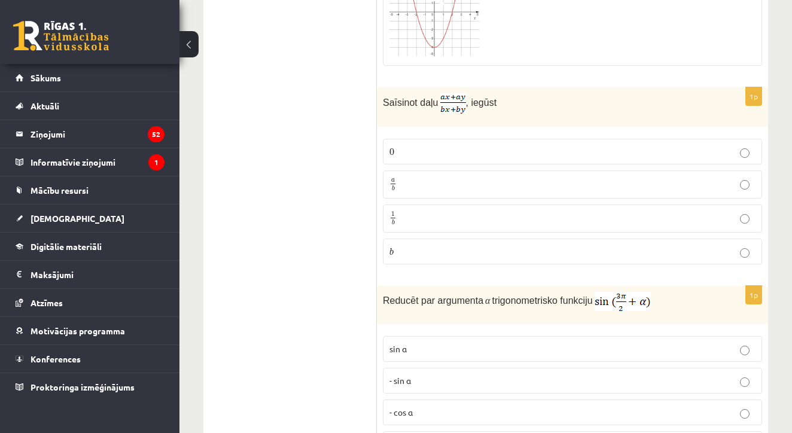
scroll to position [3163, 0]
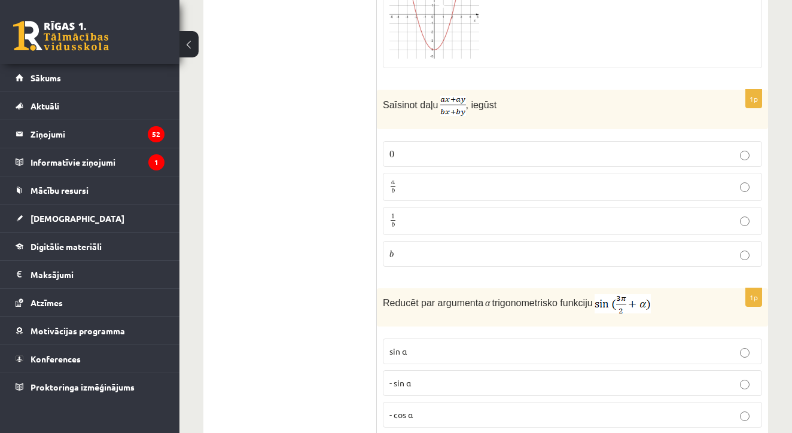
click at [419, 242] on label "b b" at bounding box center [572, 254] width 379 height 26
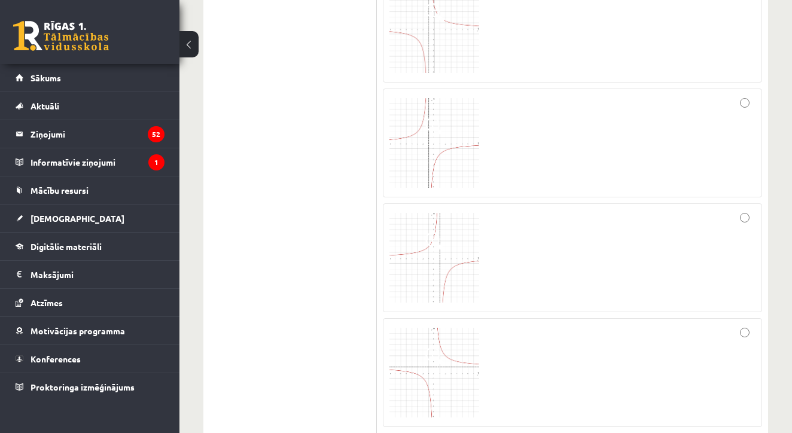
scroll to position [2012, 0]
click at [446, 269] on img at bounding box center [435, 271] width 90 height 90
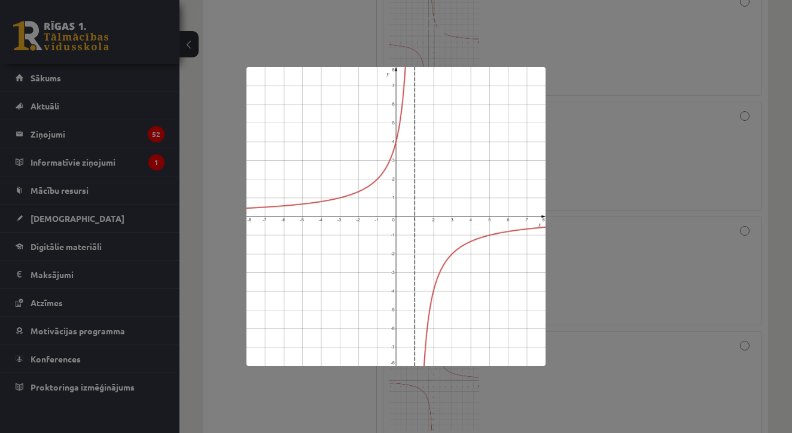
click at [449, 256] on img at bounding box center [396, 216] width 299 height 299
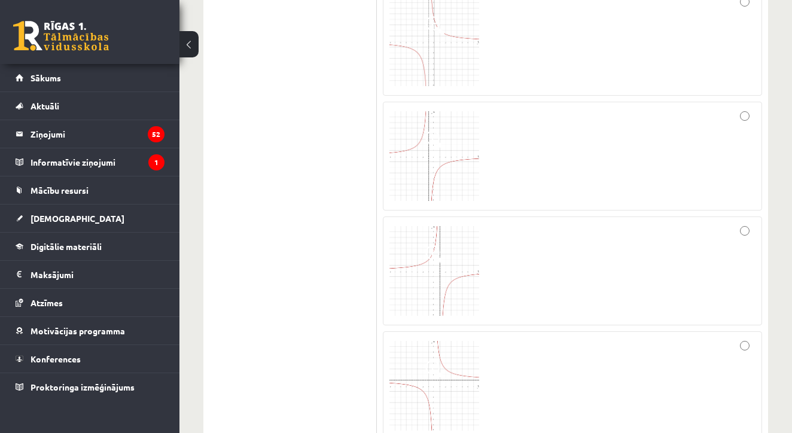
click at [561, 245] on div at bounding box center [573, 271] width 366 height 96
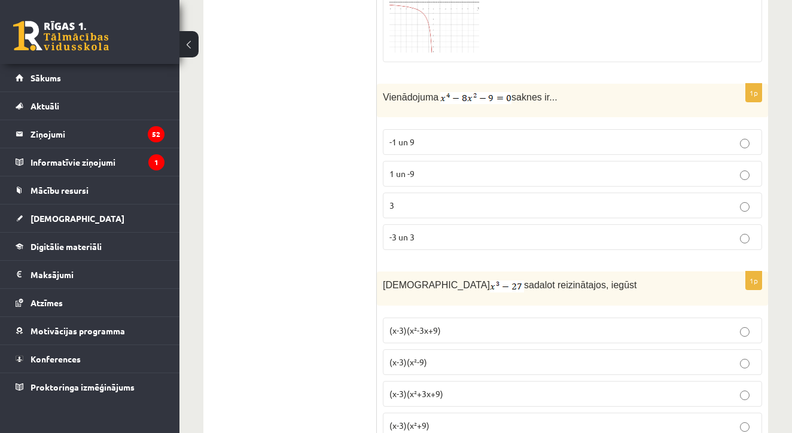
scroll to position [2391, 0]
click at [471, 208] on p "3" at bounding box center [573, 205] width 366 height 13
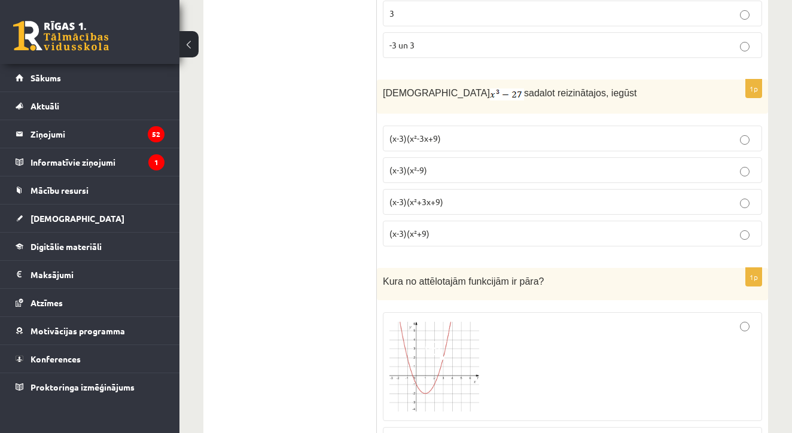
scroll to position [2584, 0]
click at [462, 194] on p "(x-3)(x²+3x+9)" at bounding box center [573, 200] width 366 height 13
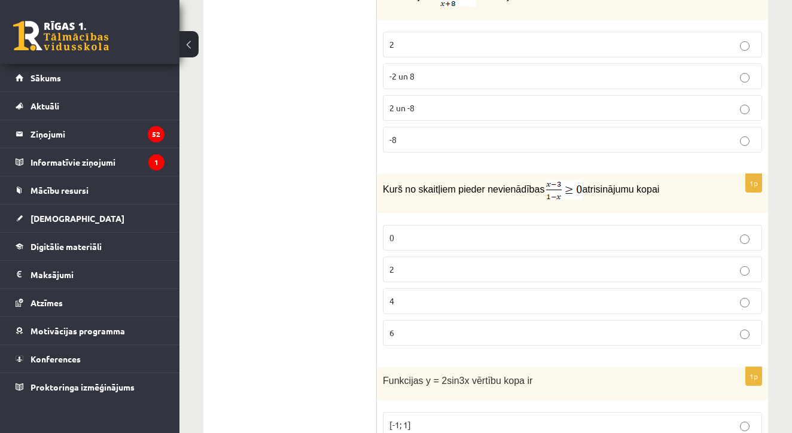
scroll to position [4024, 0]
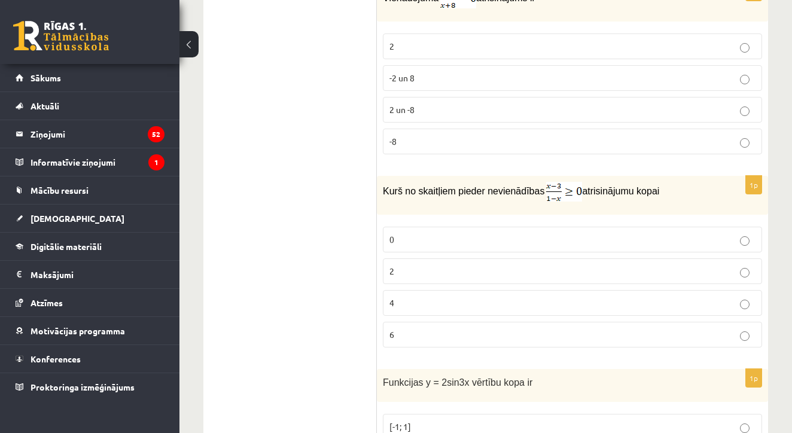
click at [468, 244] on label "0" at bounding box center [572, 240] width 379 height 26
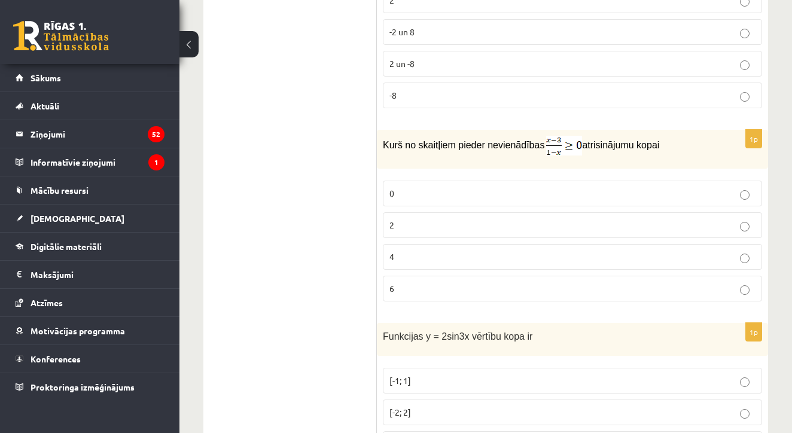
scroll to position [4197, 0]
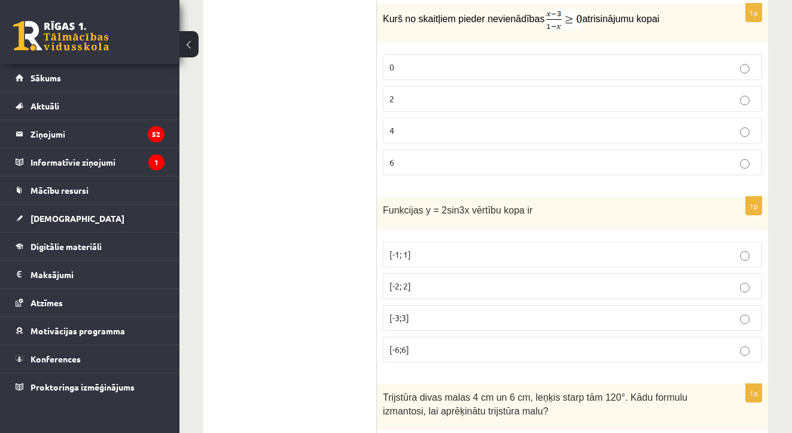
click at [504, 354] on label "[-6;6]" at bounding box center [572, 350] width 379 height 26
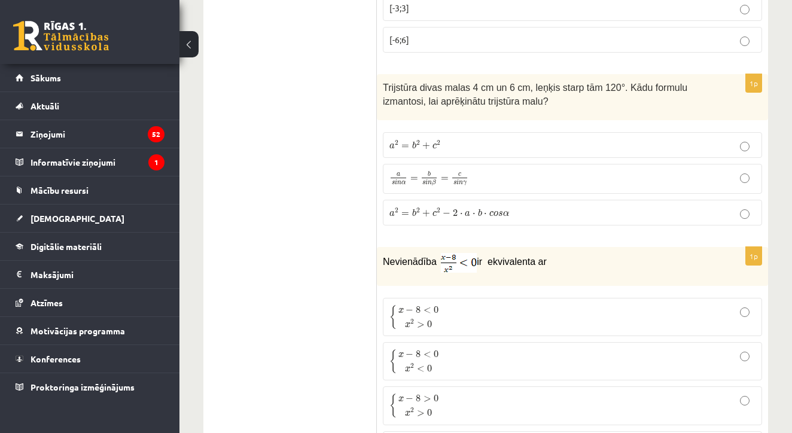
scroll to position [4526, 0]
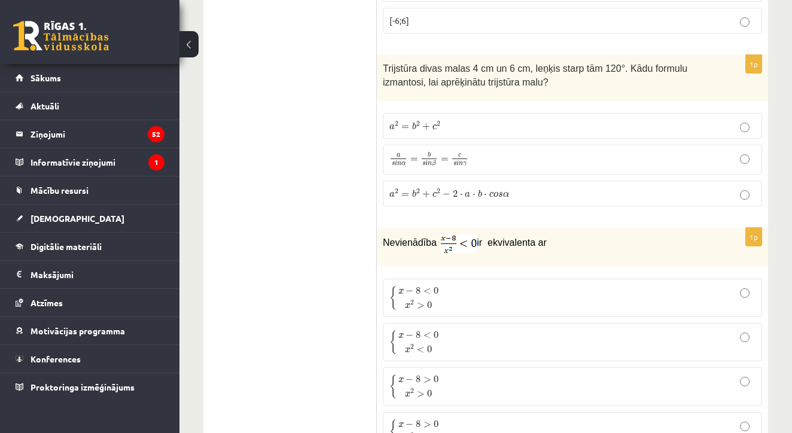
drag, startPoint x: 492, startPoint y: 163, endPoint x: 492, endPoint y: 169, distance: 6.6
click at [492, 163] on label "a s i n α = b s i n β = c s i n γ a s i n α = b s i n β = c s i n γ" at bounding box center [572, 160] width 379 height 30
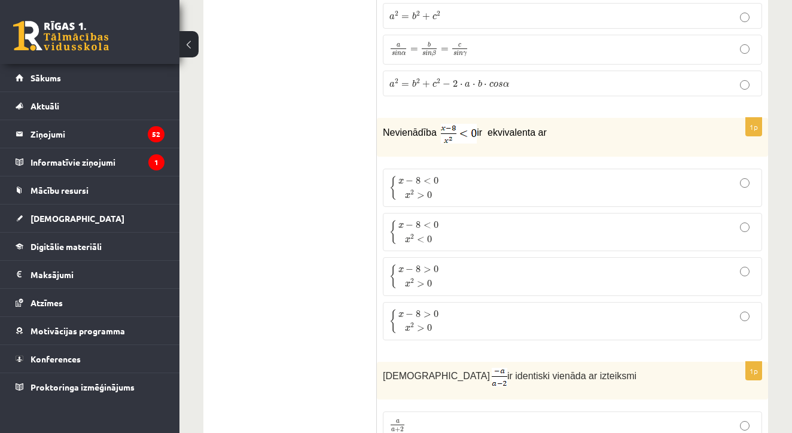
scroll to position [4636, 0]
click at [544, 264] on p "{ x − 8 > 0 x 2 > 0 { x − 8 > 0 x 2 > 0" at bounding box center [573, 276] width 366 height 25
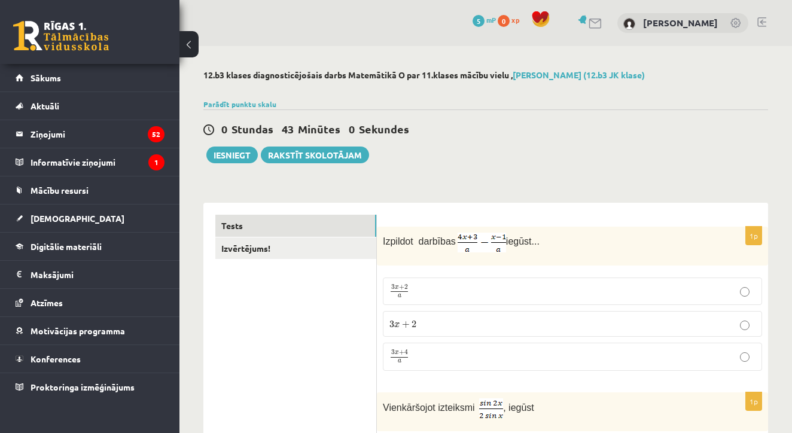
scroll to position [0, 0]
click at [237, 158] on button "Iesniegt" at bounding box center [231, 155] width 51 height 17
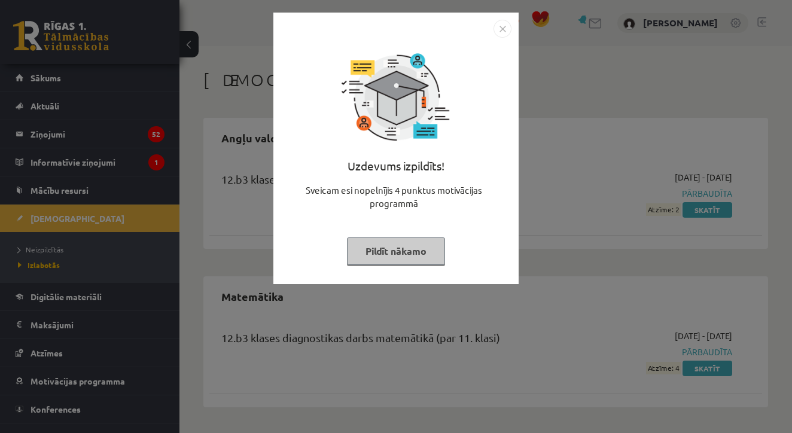
click at [499, 26] on img "Close" at bounding box center [503, 29] width 18 height 18
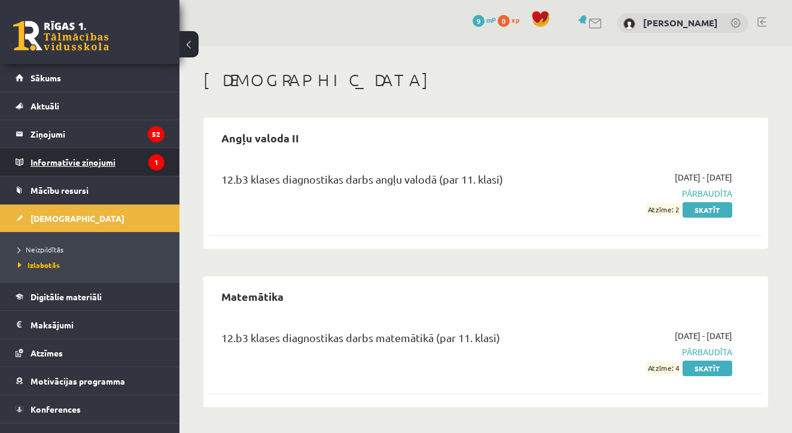
click at [80, 166] on legend "Informatīvie ziņojumi 1" at bounding box center [98, 162] width 134 height 28
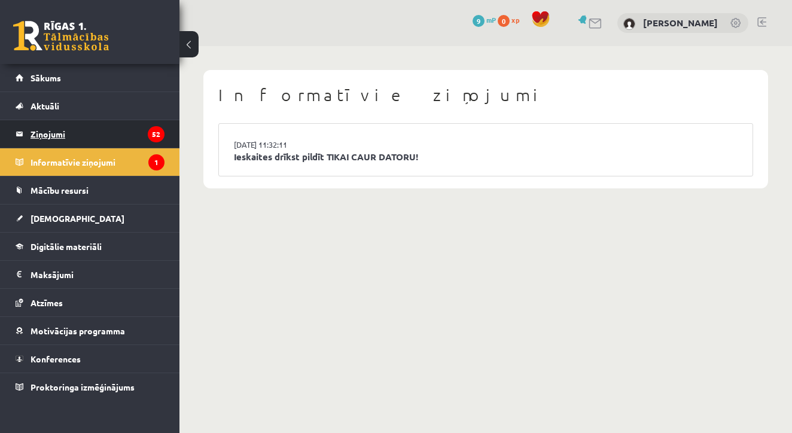
click at [85, 132] on legend "Ziņojumi 52" at bounding box center [98, 134] width 134 height 28
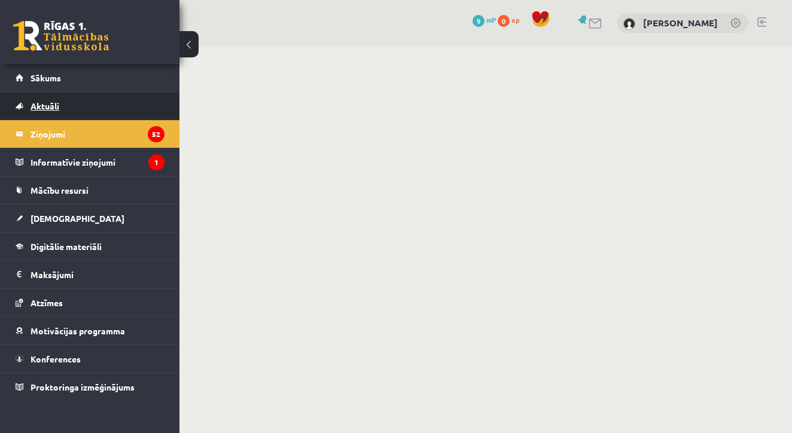
click at [69, 101] on link "Aktuāli" at bounding box center [90, 106] width 149 height 28
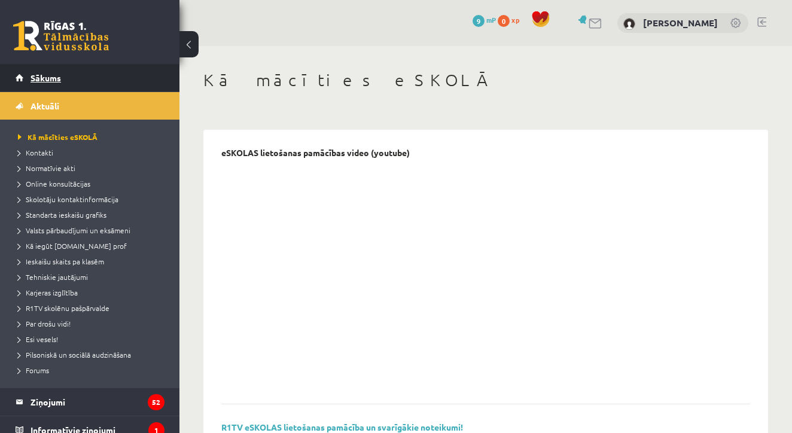
click at [63, 81] on link "Sākums" at bounding box center [90, 78] width 149 height 28
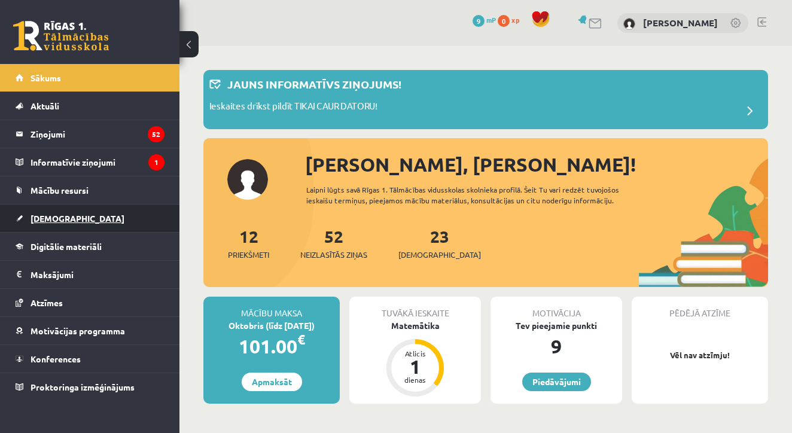
click at [58, 212] on link "[DEMOGRAPHIC_DATA]" at bounding box center [90, 219] width 149 height 28
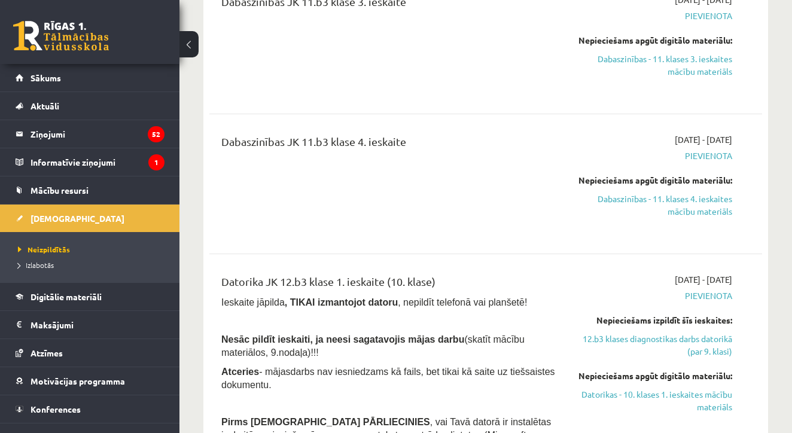
scroll to position [2104, 0]
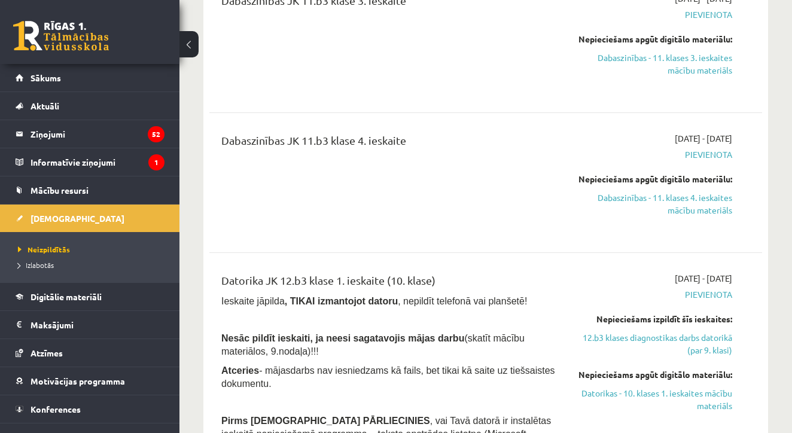
click at [65, 1] on div "0 Dāvanas 9 mP 0 xp" at bounding box center [89, 32] width 179 height 64
